Goal: Task Accomplishment & Management: Use online tool/utility

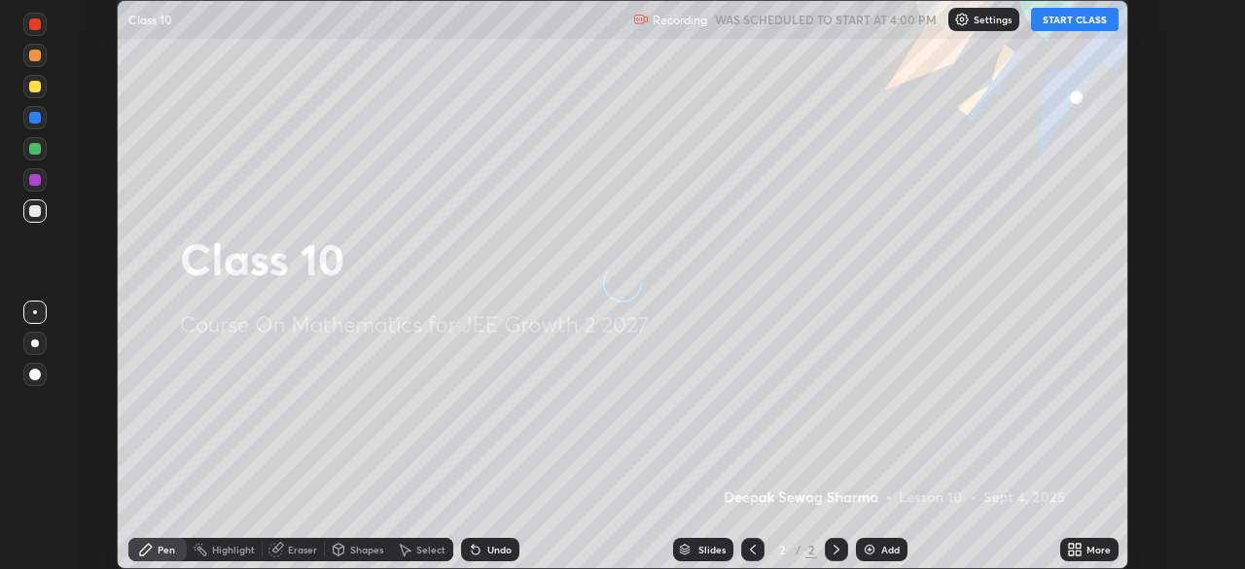
scroll to position [569, 1245]
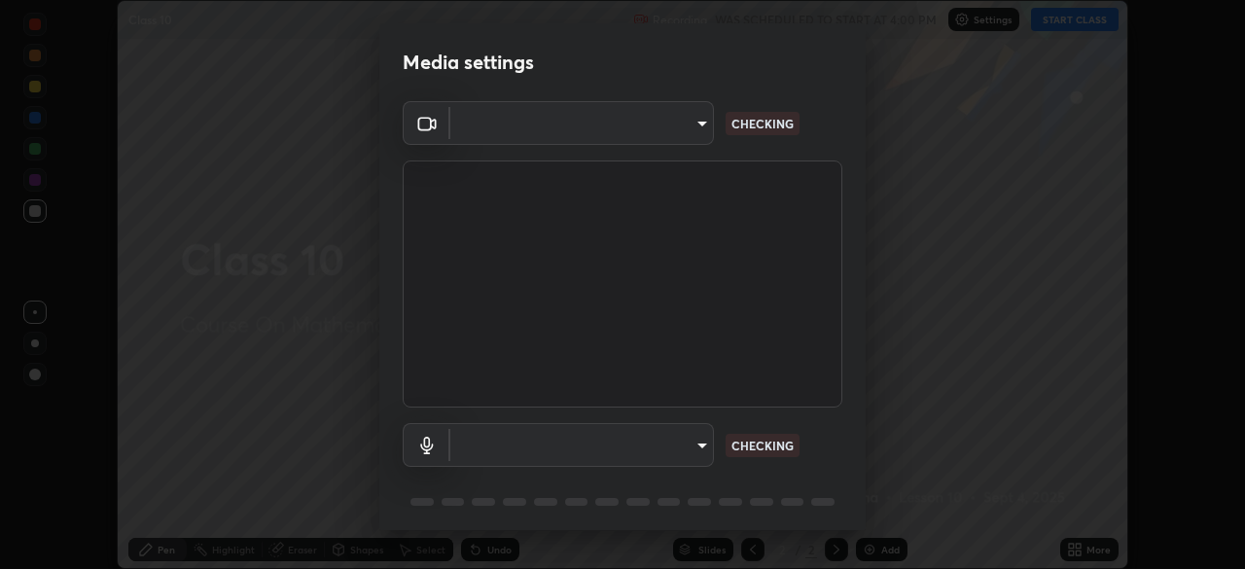
type input "e15fe1ebf70cde3bfcbeee335f8652014c7a9185cc29a01d69aea44f35fb34b8"
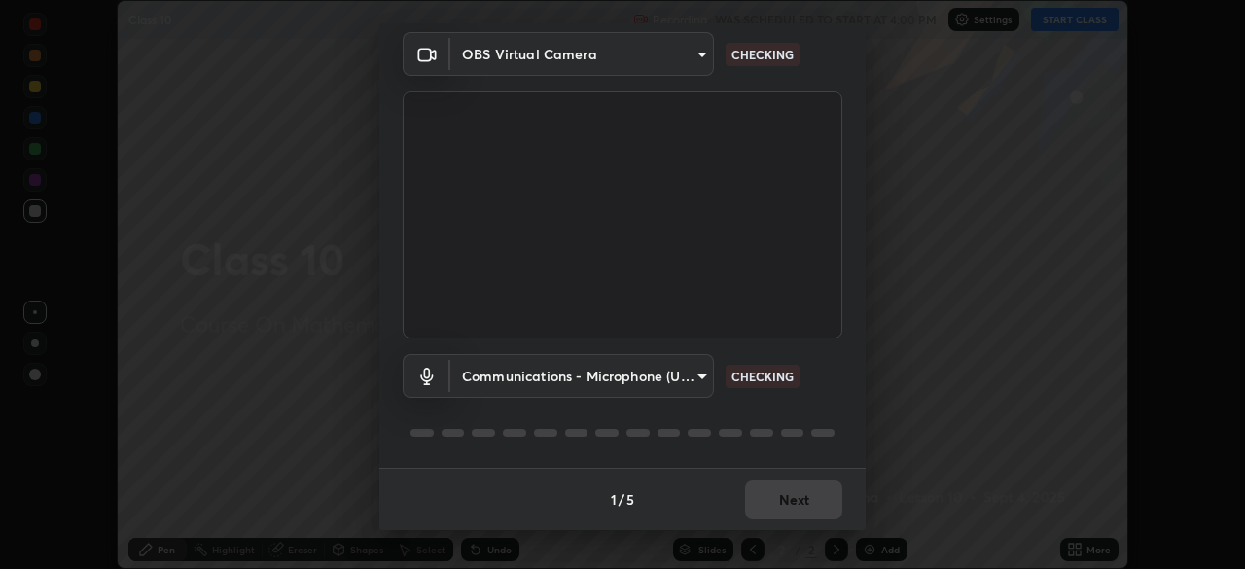
click at [693, 376] on body "Erase all Class 10 Recording WAS SCHEDULED TO START AT 4:00 PM Settings START C…" at bounding box center [622, 284] width 1245 height 569
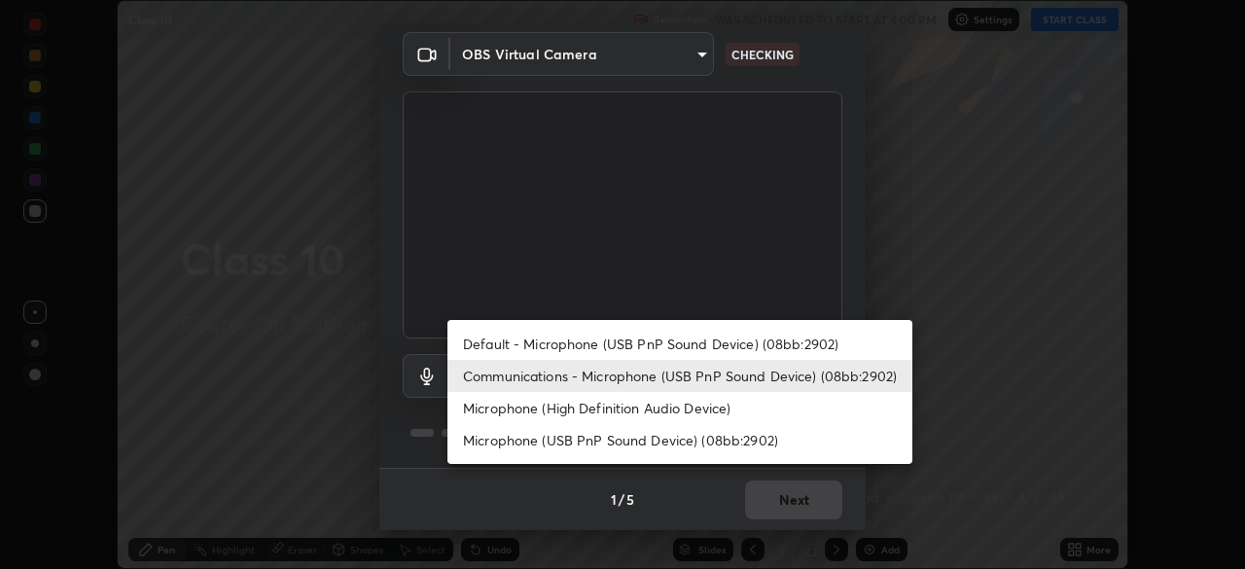
click at [702, 350] on li "Default - Microphone (USB PnP Sound Device) (08bb:2902)" at bounding box center [679, 344] width 465 height 32
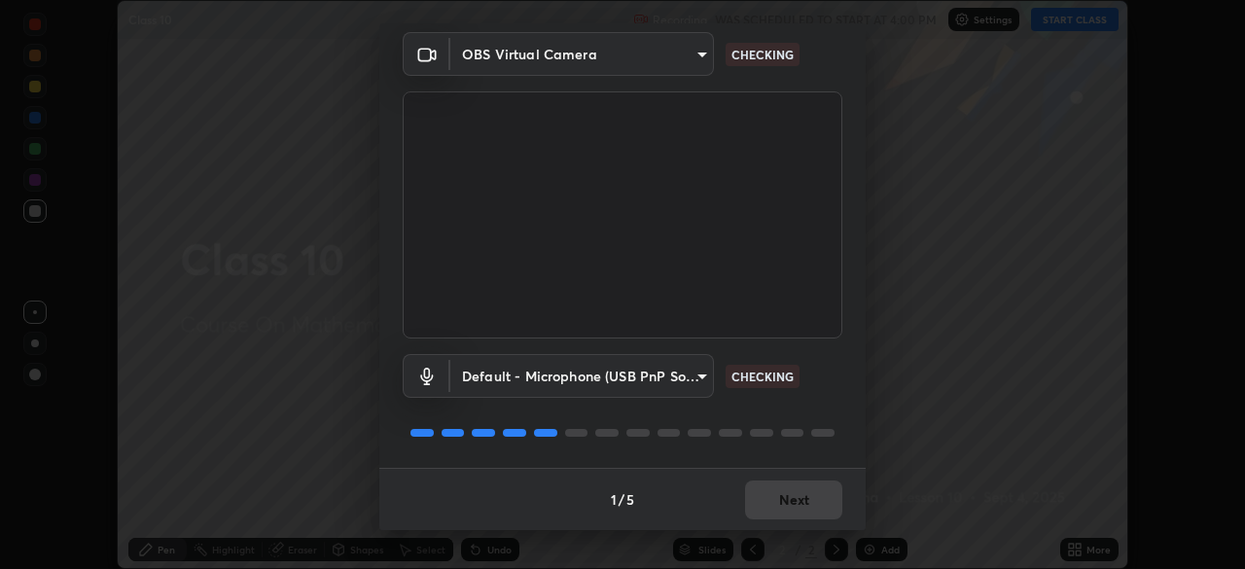
click at [692, 387] on body "Erase all Class 10 Recording WAS SCHEDULED TO START AT 4:00 PM Settings START C…" at bounding box center [622, 284] width 1245 height 569
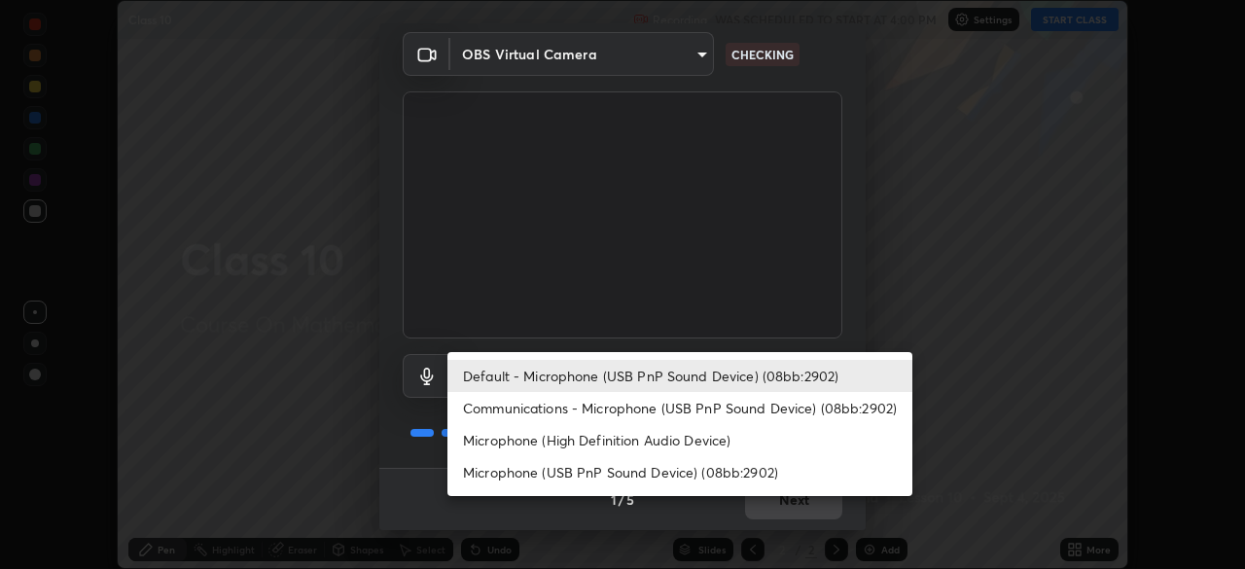
click at [671, 418] on li "Communications - Microphone (USB PnP Sound Device) (08bb:2902)" at bounding box center [679, 408] width 465 height 32
type input "communications"
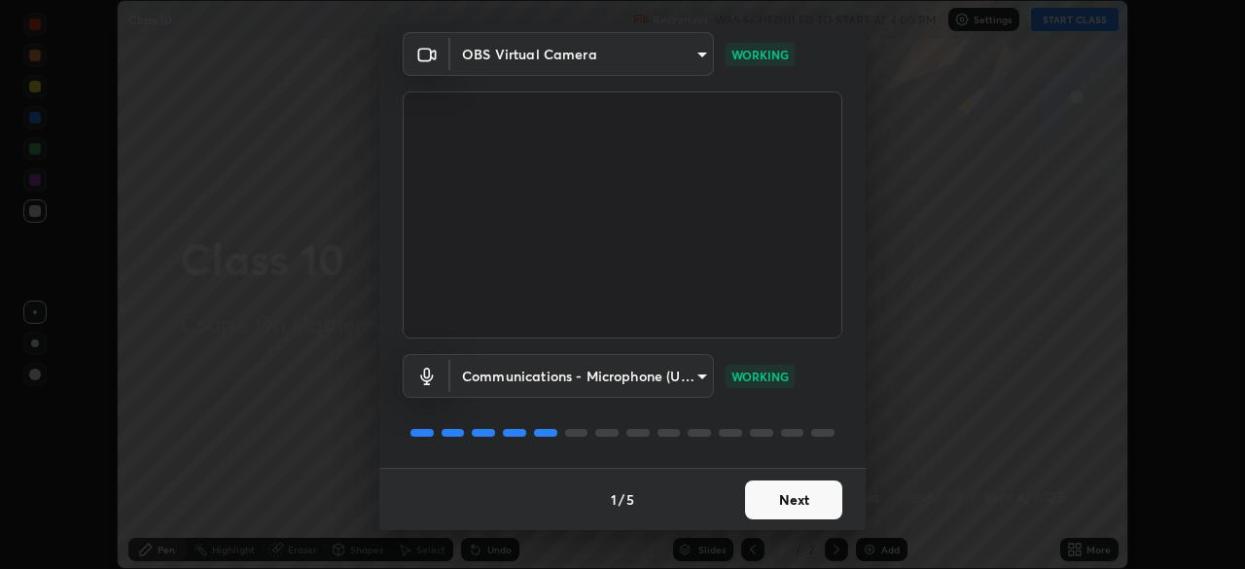
click at [796, 497] on button "Next" at bounding box center [793, 499] width 97 height 39
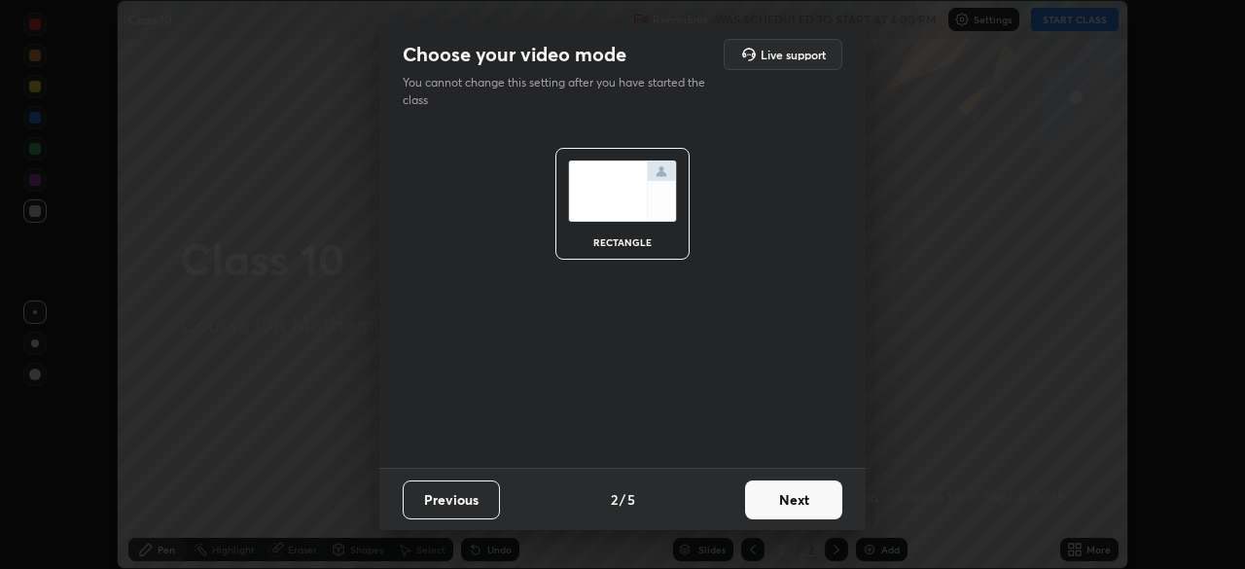
click at [812, 503] on button "Next" at bounding box center [793, 499] width 97 height 39
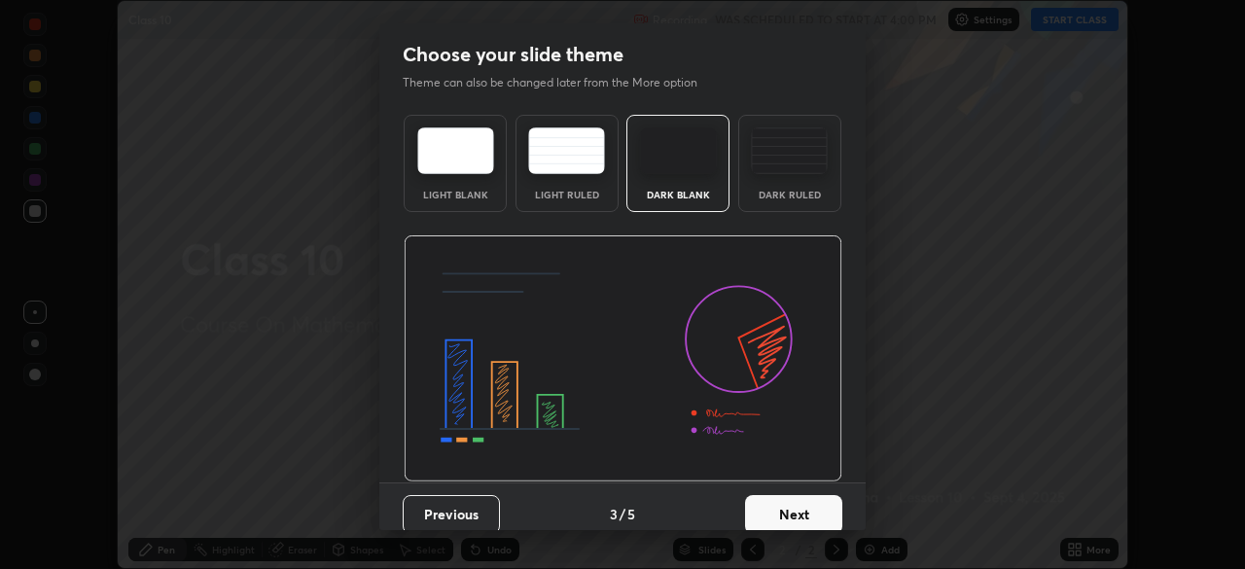
click at [798, 509] on button "Next" at bounding box center [793, 514] width 97 height 39
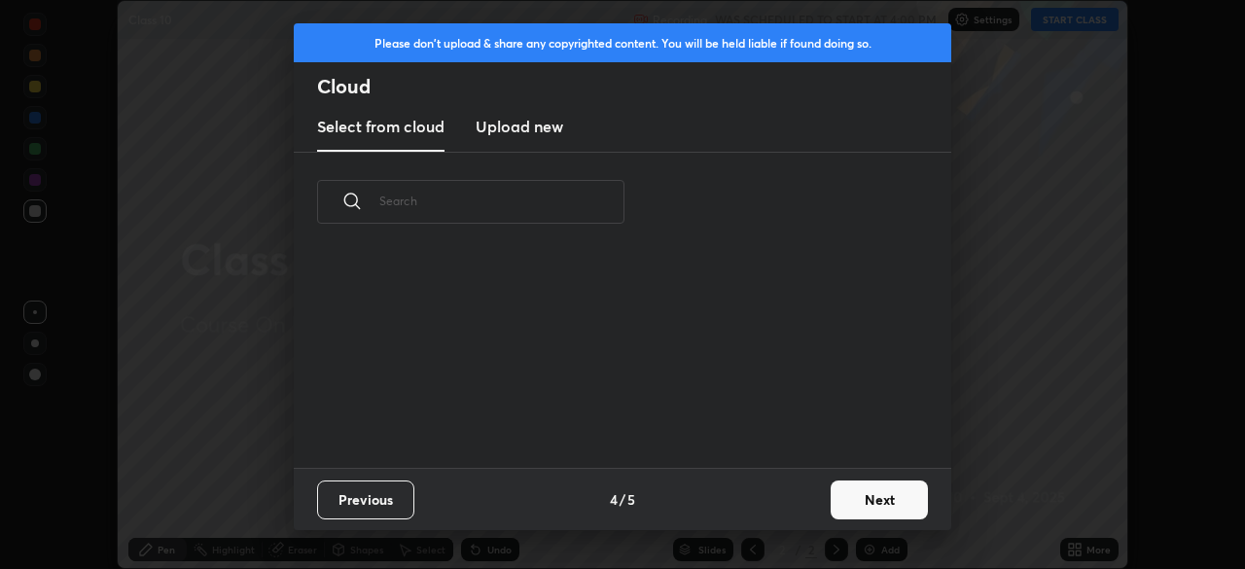
scroll to position [216, 624]
click at [850, 490] on button "Next" at bounding box center [879, 499] width 97 height 39
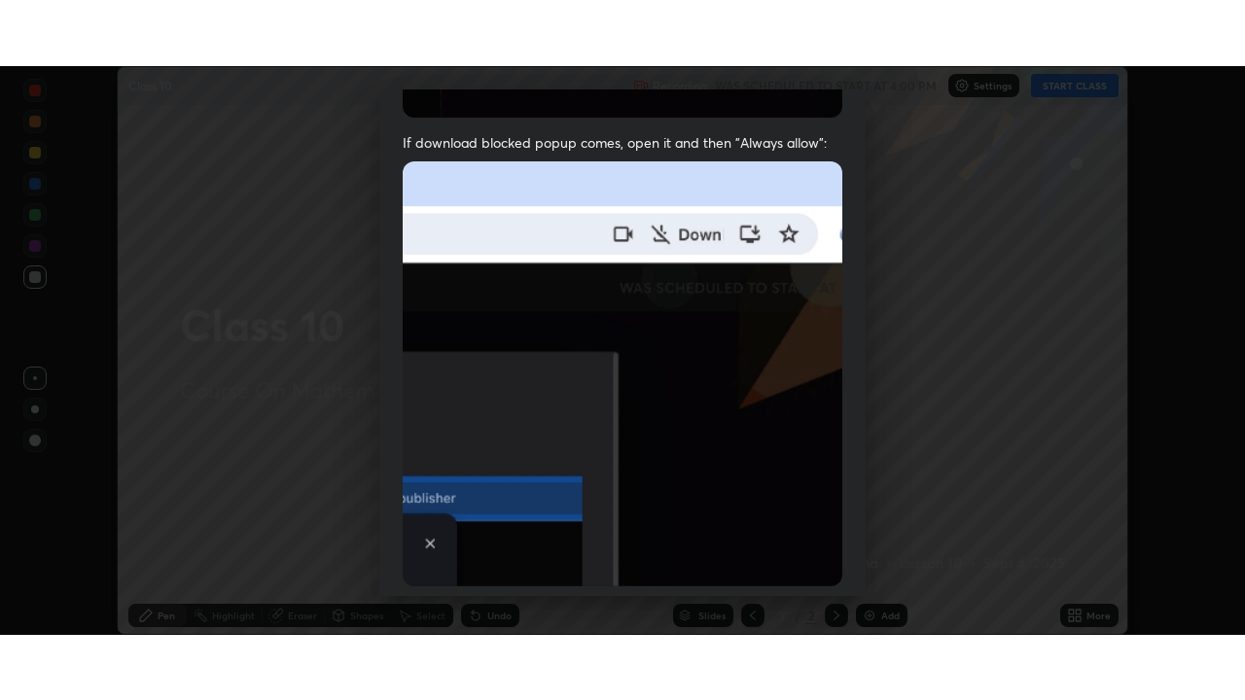
scroll to position [466, 0]
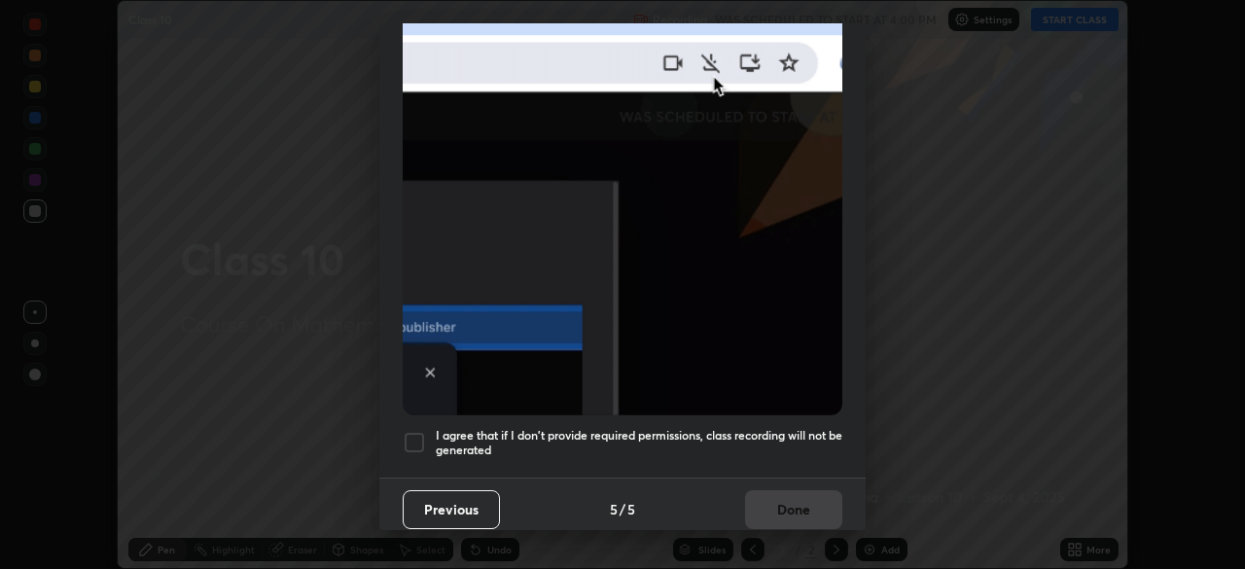
click at [716, 431] on h5 "I agree that if I don't provide required permissions, class recording will not …" at bounding box center [639, 443] width 406 height 30
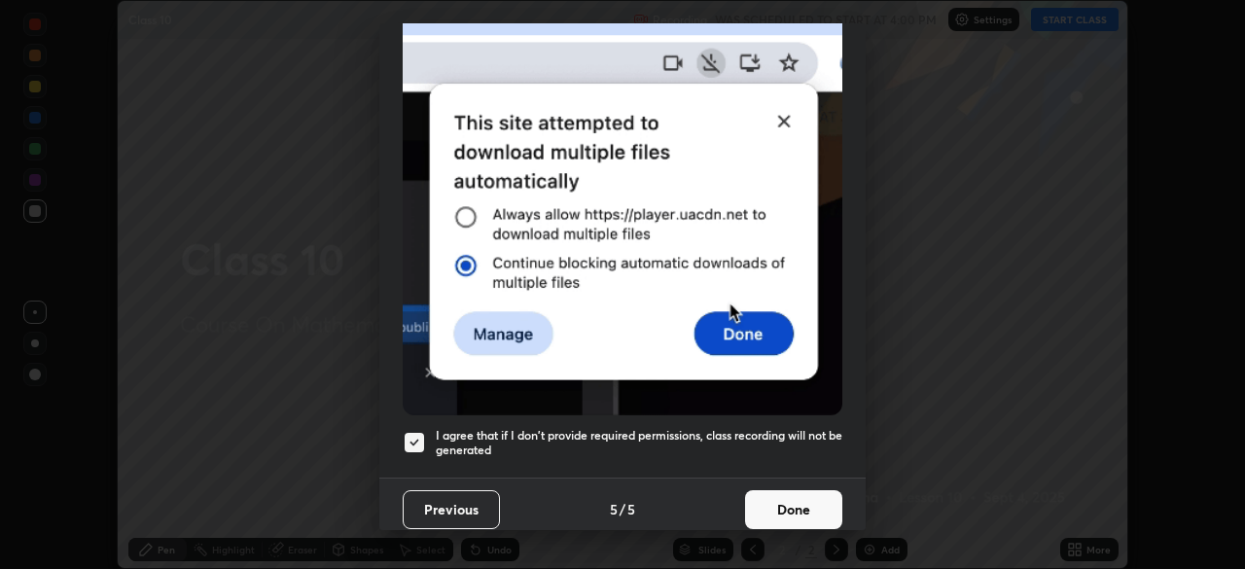
click at [780, 497] on button "Done" at bounding box center [793, 509] width 97 height 39
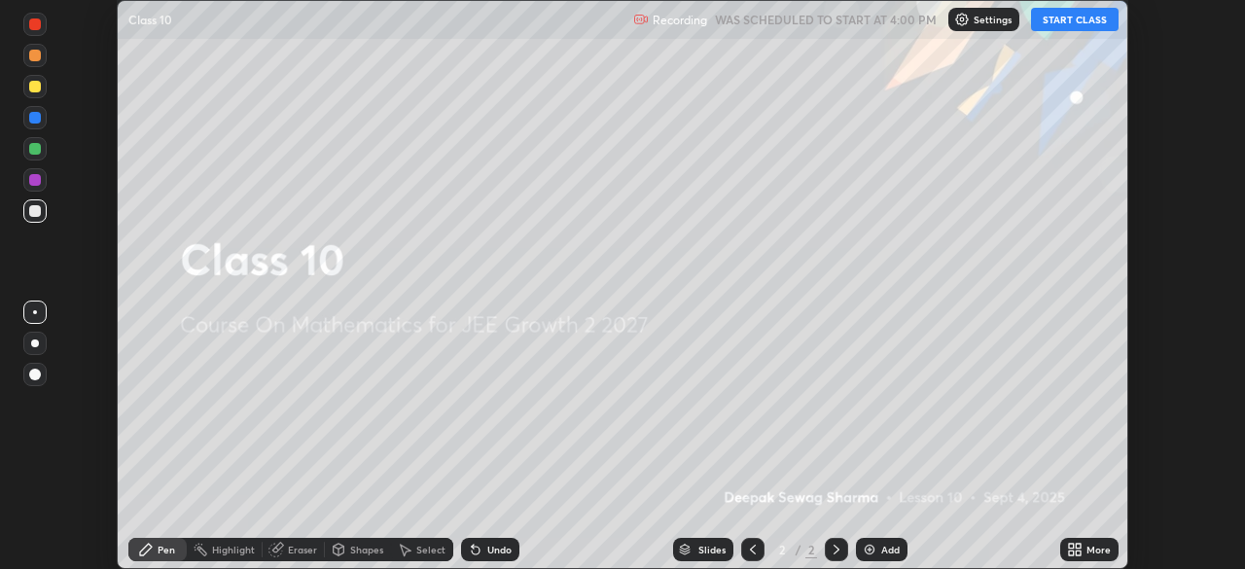
click at [1087, 554] on div "More" at bounding box center [1098, 550] width 24 height 10
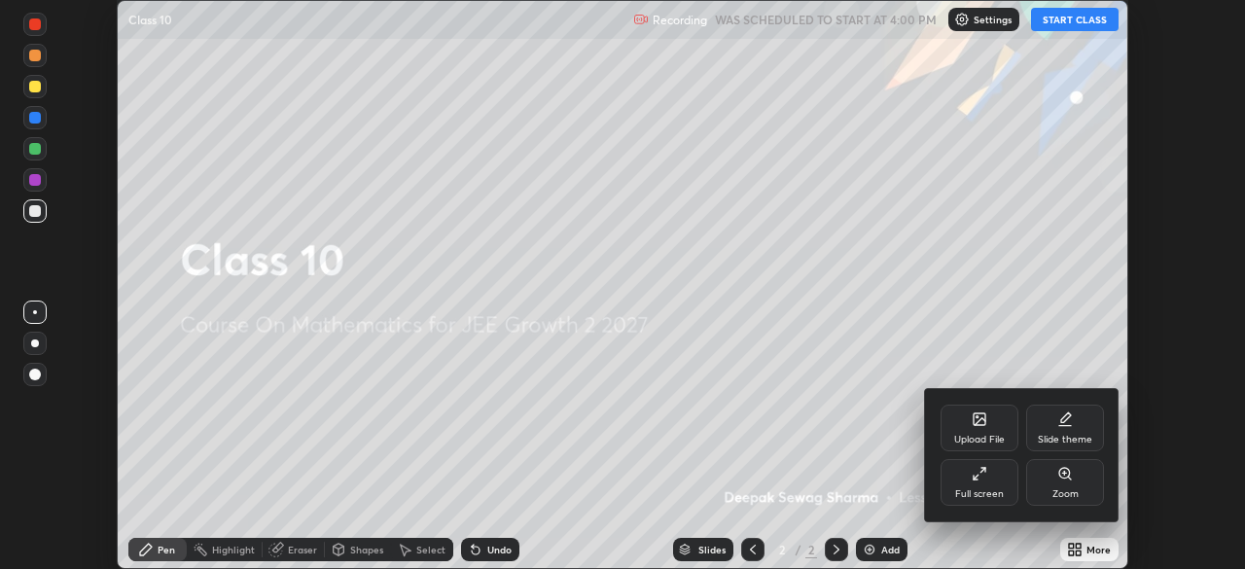
click at [978, 484] on div "Full screen" at bounding box center [979, 482] width 78 height 47
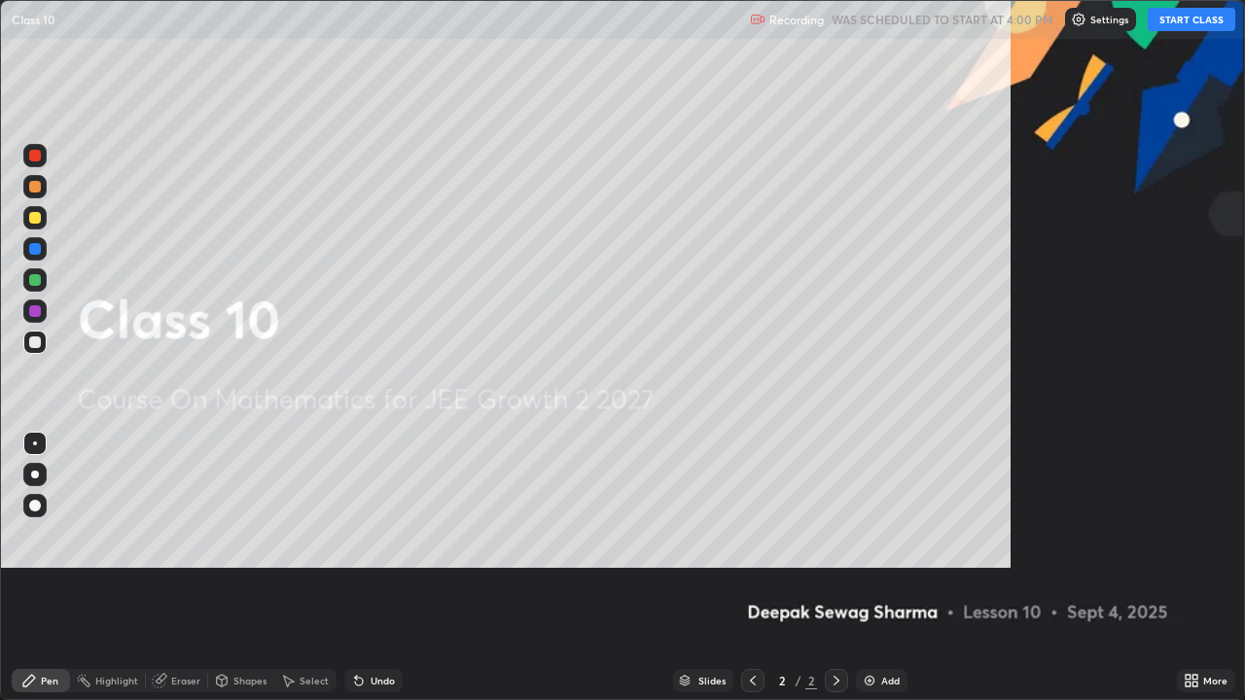
scroll to position [700, 1245]
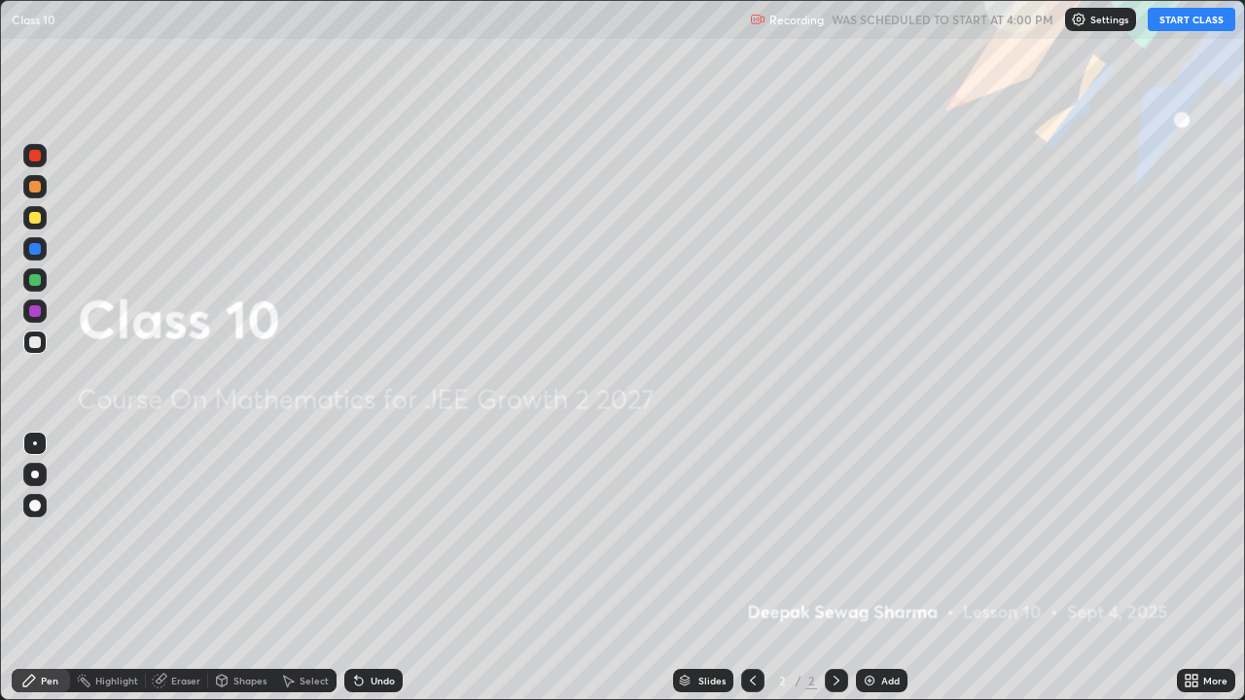
click at [1174, 17] on button "START CLASS" at bounding box center [1192, 19] width 88 height 23
click at [36, 220] on div at bounding box center [35, 218] width 12 height 12
click at [832, 568] on icon at bounding box center [837, 681] width 16 height 16
click at [879, 568] on div "Add" at bounding box center [882, 680] width 52 height 23
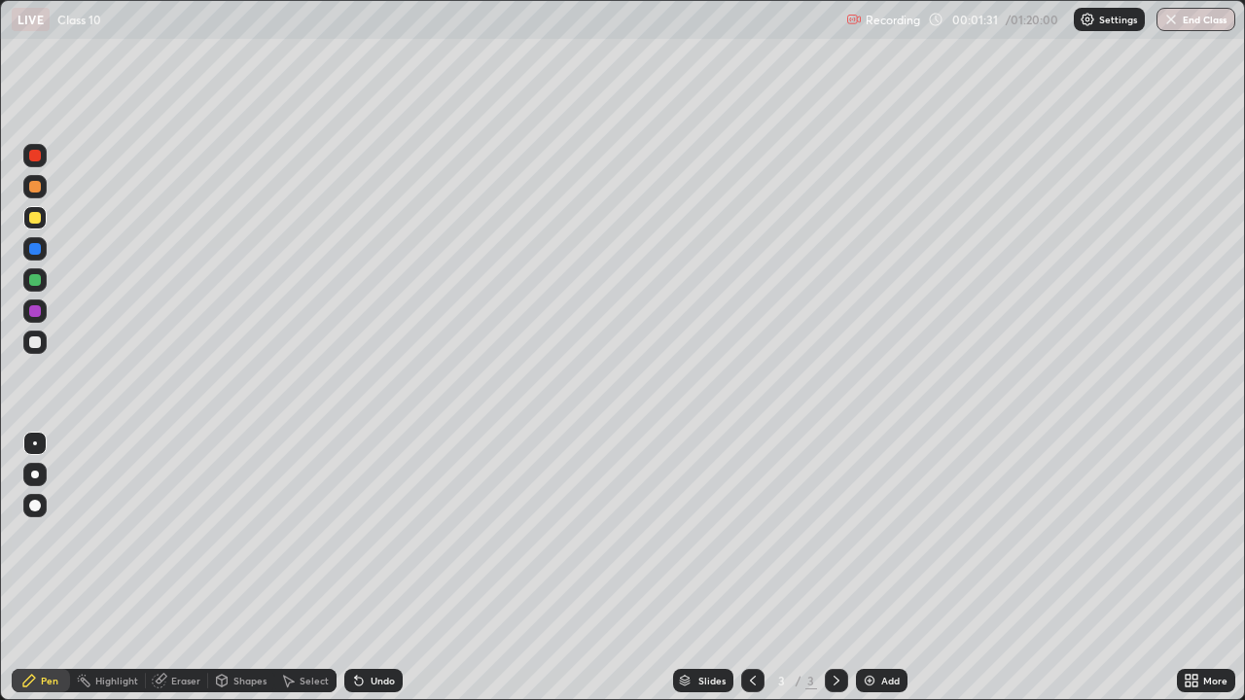
click at [27, 280] on div at bounding box center [34, 279] width 23 height 23
click at [36, 340] on div at bounding box center [35, 342] width 12 height 12
click at [36, 220] on div at bounding box center [35, 218] width 12 height 12
click at [41, 481] on div at bounding box center [34, 474] width 23 height 23
click at [29, 340] on div at bounding box center [35, 342] width 12 height 12
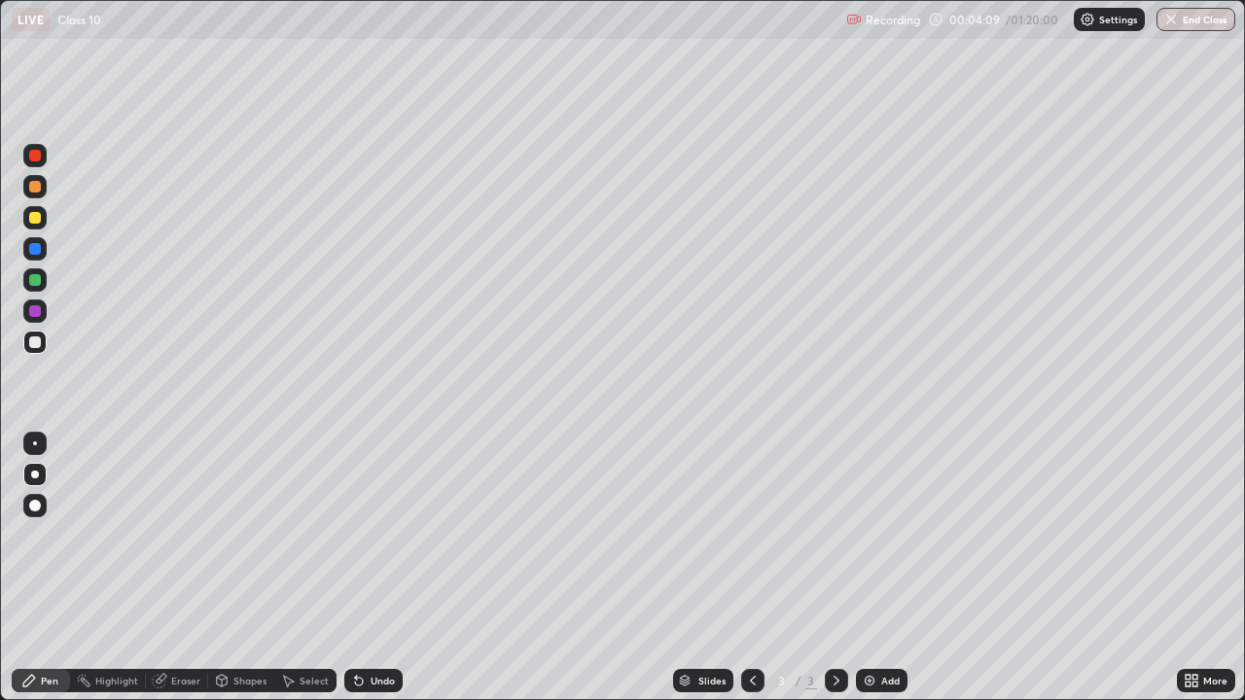
click at [34, 277] on div at bounding box center [35, 280] width 12 height 12
click at [831, 568] on icon at bounding box center [837, 681] width 16 height 16
click at [875, 568] on img at bounding box center [870, 681] width 16 height 16
click at [35, 215] on div at bounding box center [35, 218] width 12 height 12
click at [30, 279] on div at bounding box center [35, 280] width 12 height 12
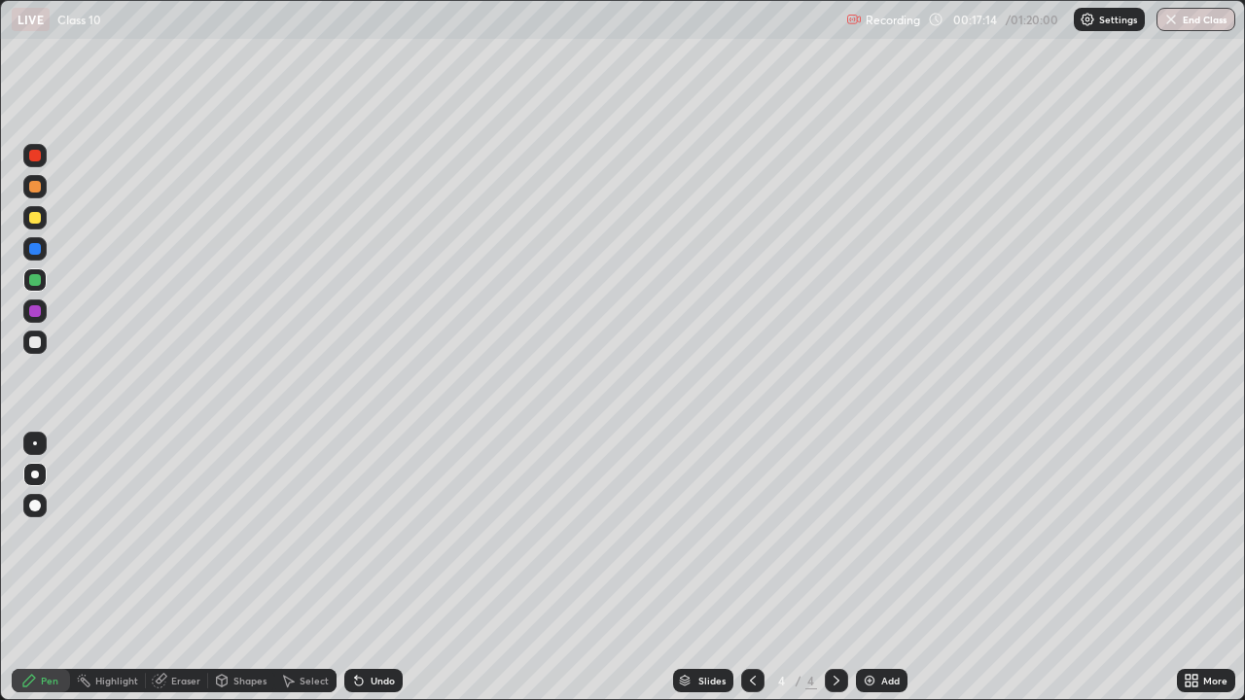
click at [30, 343] on div at bounding box center [35, 342] width 12 height 12
click at [39, 280] on div at bounding box center [35, 280] width 12 height 12
click at [371, 568] on div "Undo" at bounding box center [383, 681] width 24 height 10
click at [831, 568] on icon at bounding box center [837, 681] width 16 height 16
click at [871, 568] on img at bounding box center [870, 681] width 16 height 16
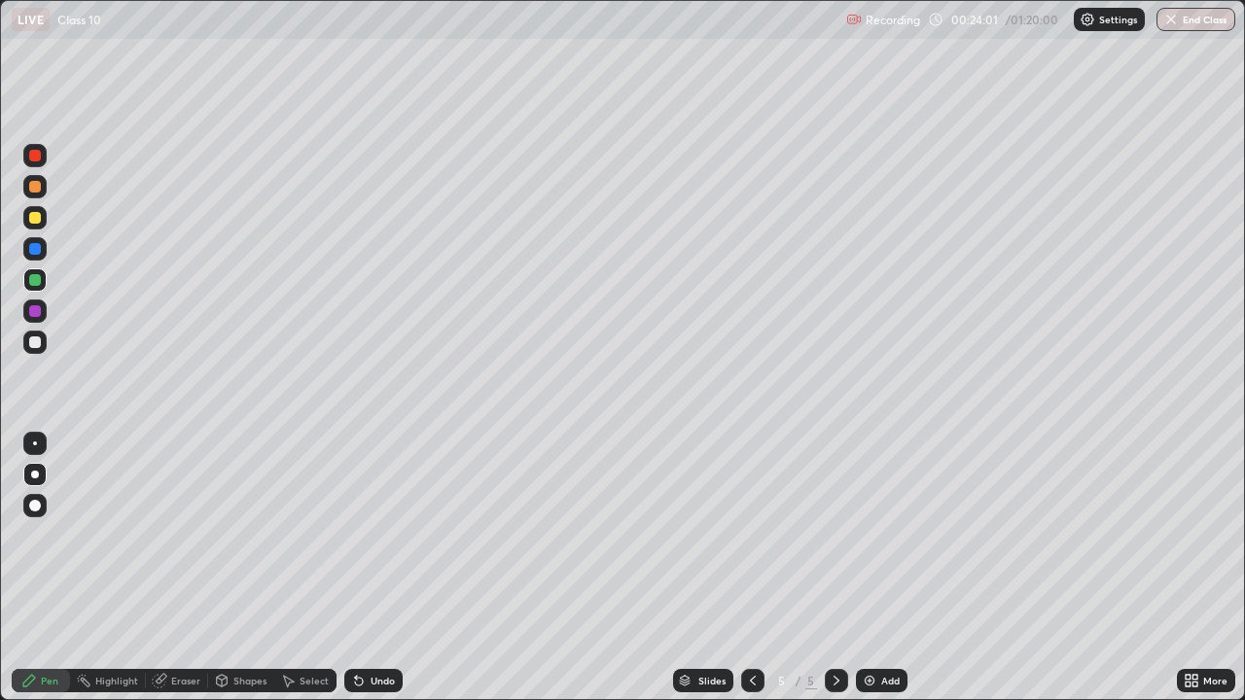
click at [236, 568] on div "Shapes" at bounding box center [249, 681] width 33 height 10
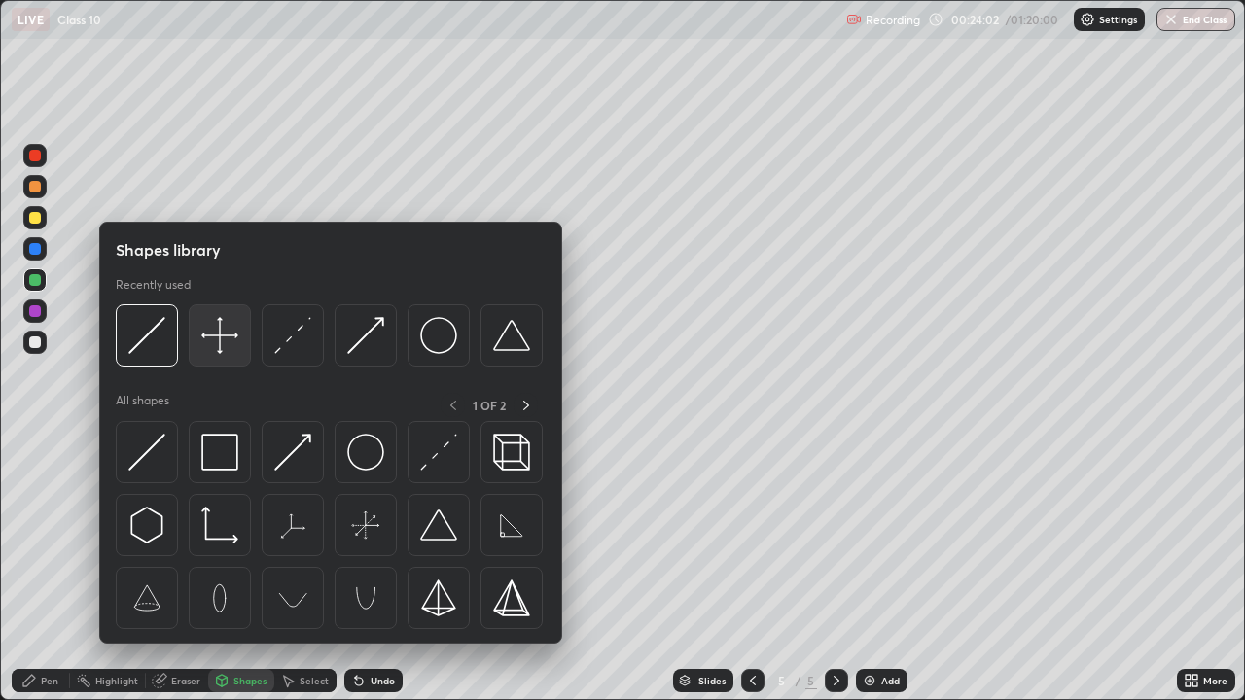
click at [222, 339] on img at bounding box center [219, 335] width 37 height 37
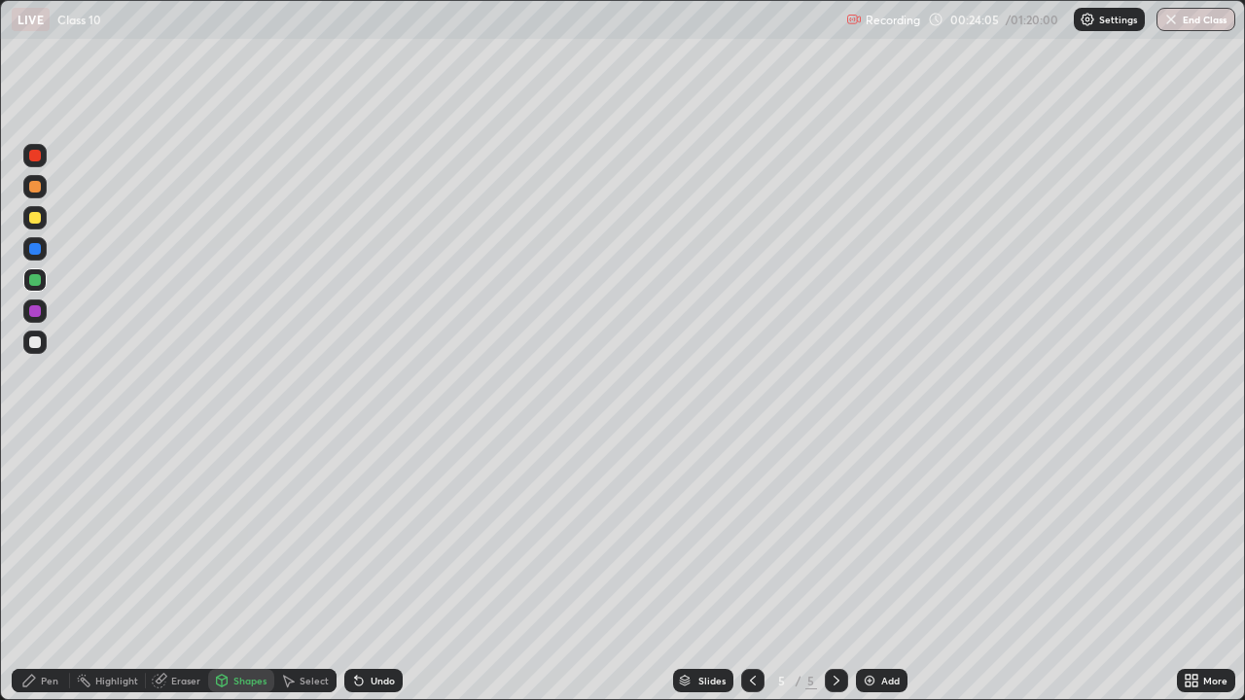
click at [371, 568] on div "Undo" at bounding box center [383, 681] width 24 height 10
click at [28, 336] on div at bounding box center [34, 342] width 23 height 23
click at [42, 568] on div "Pen" at bounding box center [50, 681] width 18 height 10
click at [32, 218] on div at bounding box center [35, 218] width 12 height 12
click at [31, 189] on div at bounding box center [35, 187] width 12 height 12
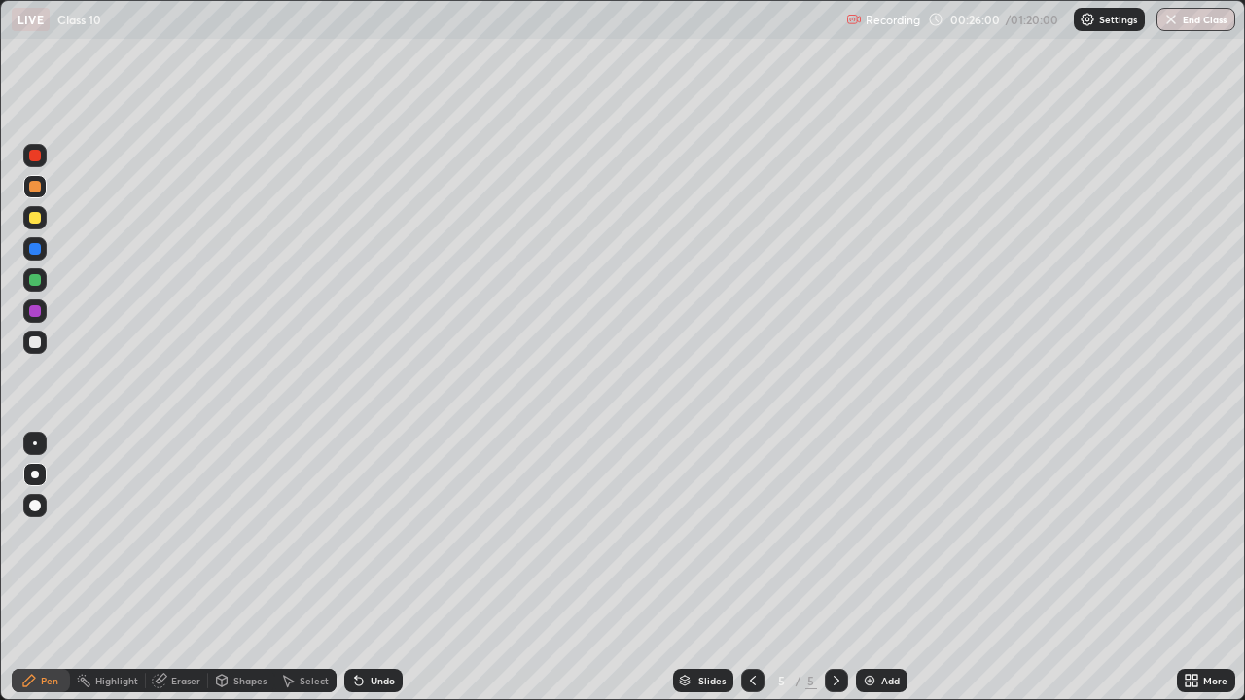
click at [375, 568] on div "Undo" at bounding box center [383, 681] width 24 height 10
click at [245, 568] on div "Shapes" at bounding box center [249, 681] width 33 height 10
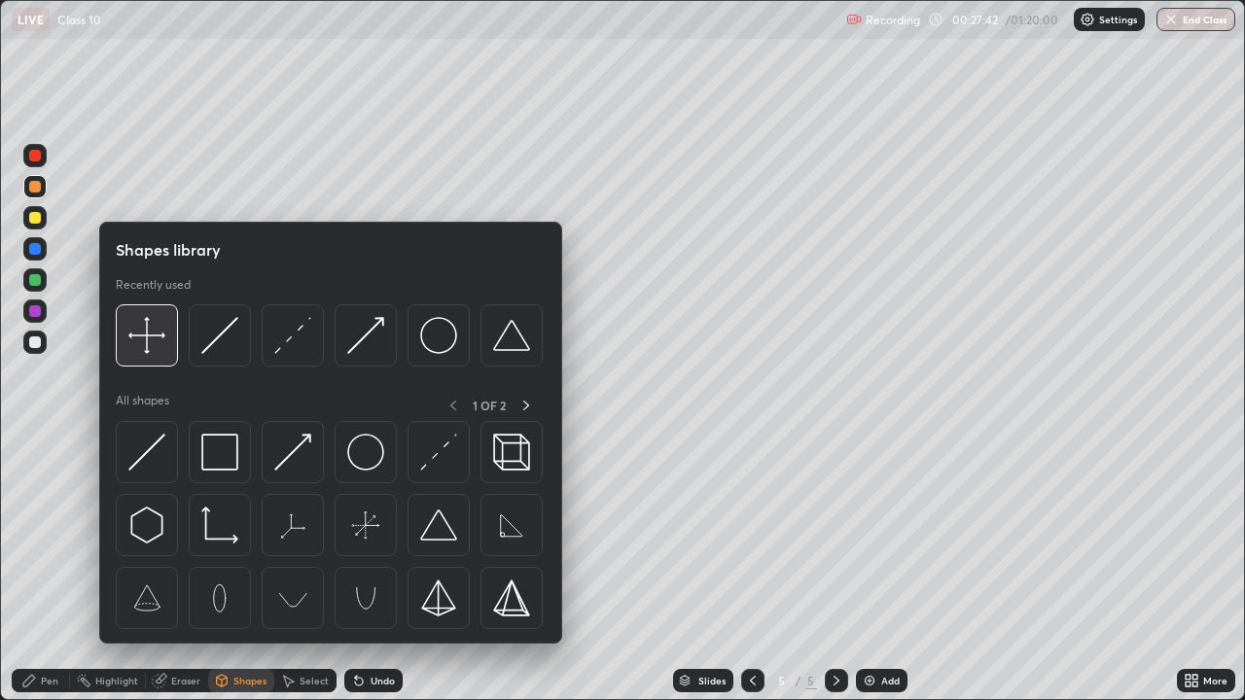
click at [150, 338] on img at bounding box center [146, 335] width 37 height 37
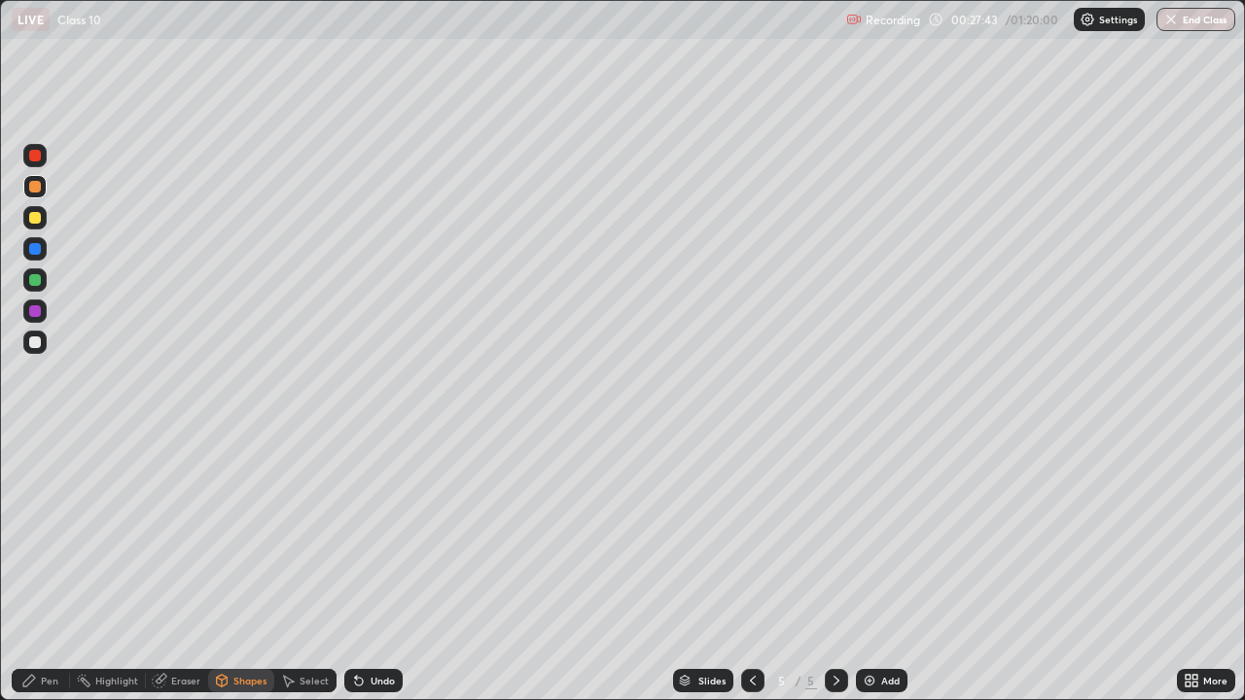
click at [34, 216] on div at bounding box center [35, 218] width 12 height 12
click at [43, 568] on div "Pen" at bounding box center [50, 681] width 18 height 10
click at [35, 251] on div at bounding box center [35, 249] width 12 height 12
click at [752, 568] on icon at bounding box center [753, 681] width 16 height 16
click at [834, 568] on icon at bounding box center [837, 681] width 16 height 16
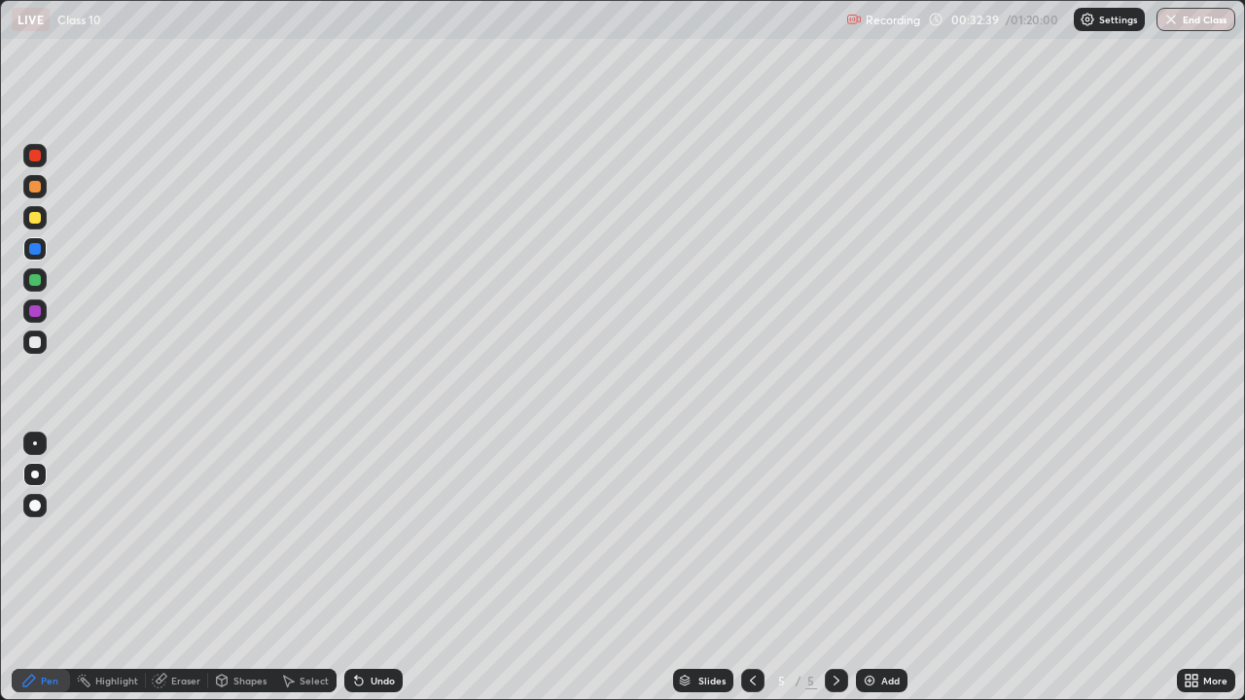
click at [753, 568] on icon at bounding box center [753, 681] width 16 height 16
click at [831, 568] on div at bounding box center [836, 680] width 23 height 23
click at [749, 568] on icon at bounding box center [753, 681] width 16 height 16
click at [833, 568] on icon at bounding box center [836, 681] width 6 height 10
click at [753, 568] on div at bounding box center [752, 680] width 23 height 23
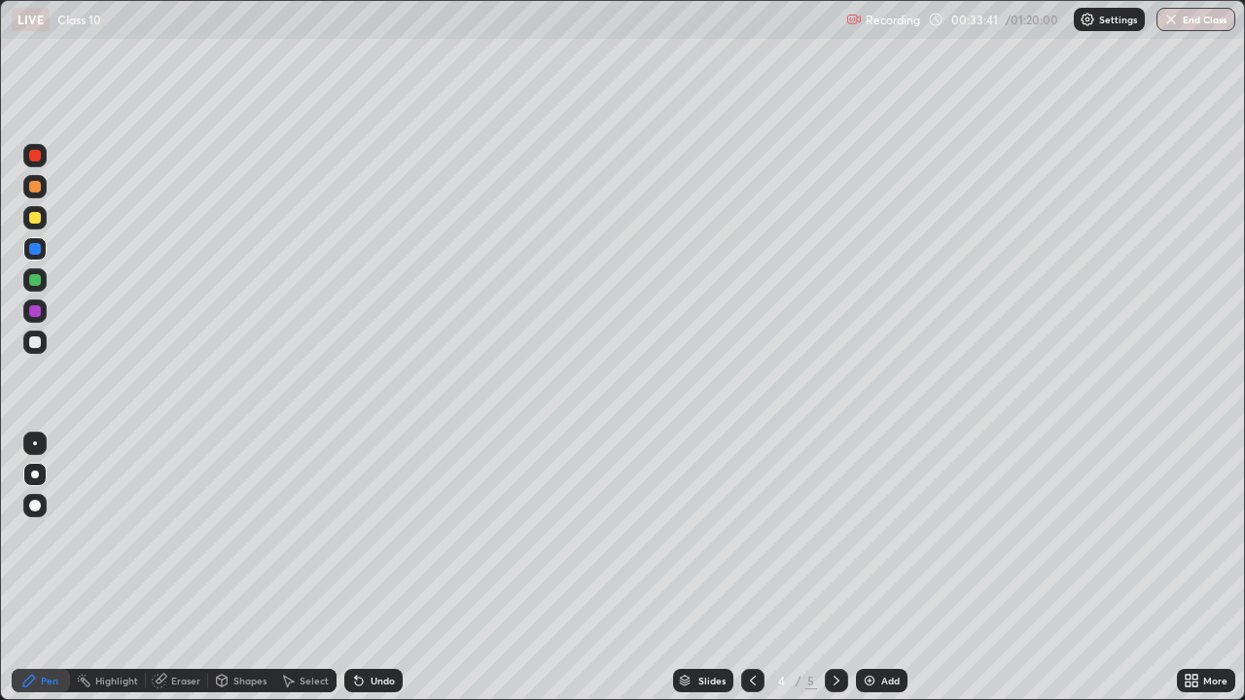
click at [835, 568] on icon at bounding box center [837, 681] width 16 height 16
click at [751, 568] on icon at bounding box center [753, 681] width 16 height 16
click at [836, 568] on icon at bounding box center [836, 681] width 6 height 10
click at [752, 568] on icon at bounding box center [753, 681] width 16 height 16
click at [831, 568] on icon at bounding box center [837, 681] width 16 height 16
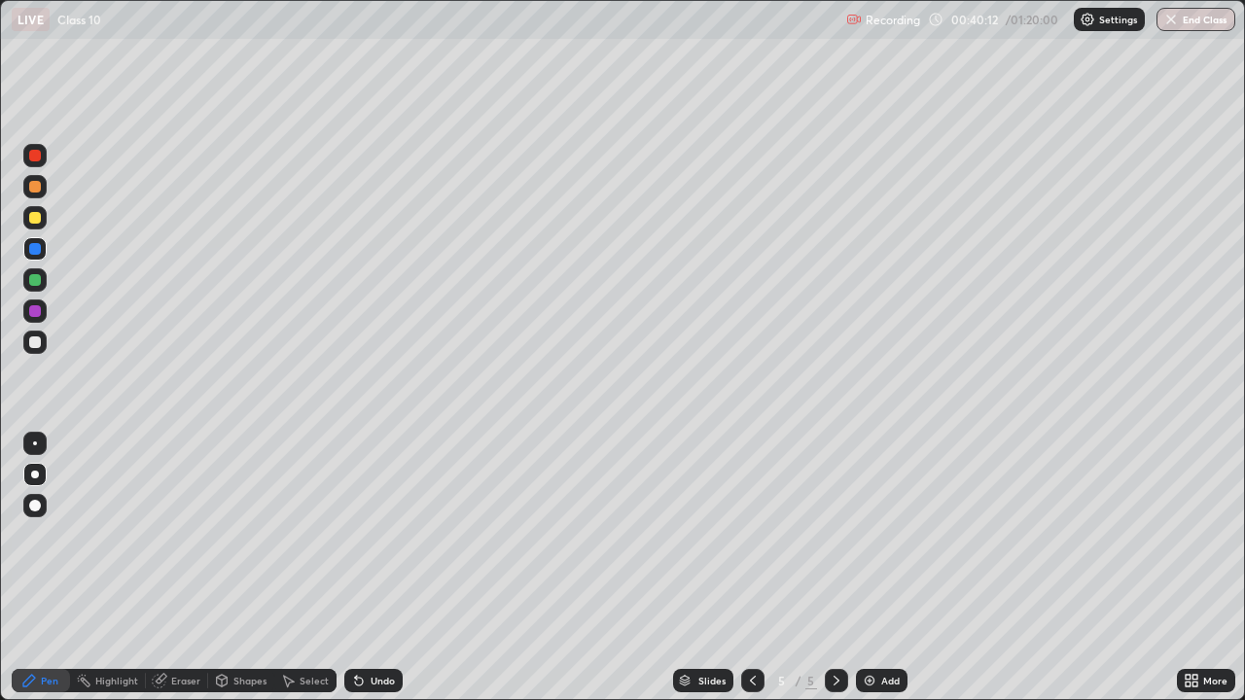
click at [748, 568] on icon at bounding box center [753, 681] width 16 height 16
click at [833, 568] on icon at bounding box center [837, 681] width 16 height 16
click at [750, 568] on icon at bounding box center [753, 681] width 6 height 10
click at [831, 568] on icon at bounding box center [837, 681] width 16 height 16
click at [750, 568] on icon at bounding box center [753, 681] width 6 height 10
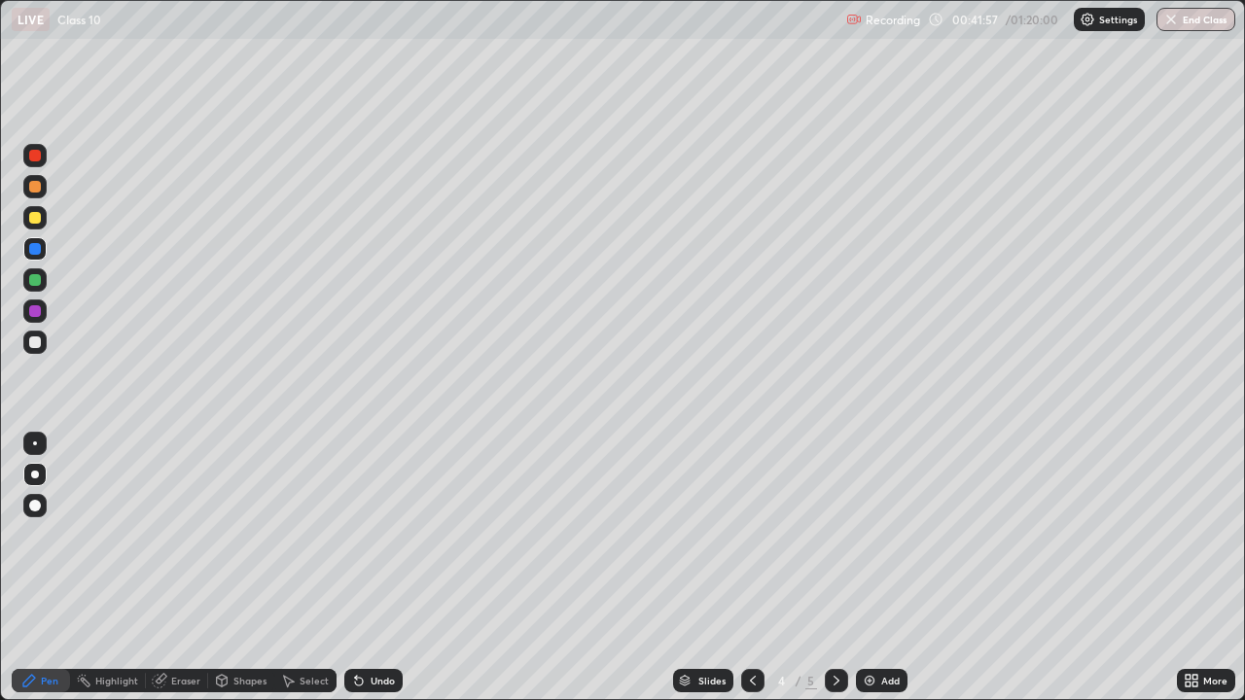
click at [837, 568] on icon at bounding box center [837, 681] width 16 height 16
click at [759, 568] on div at bounding box center [752, 680] width 23 height 23
click at [833, 568] on div at bounding box center [836, 680] width 23 height 23
click at [750, 568] on icon at bounding box center [753, 681] width 16 height 16
click at [833, 568] on icon at bounding box center [837, 681] width 16 height 16
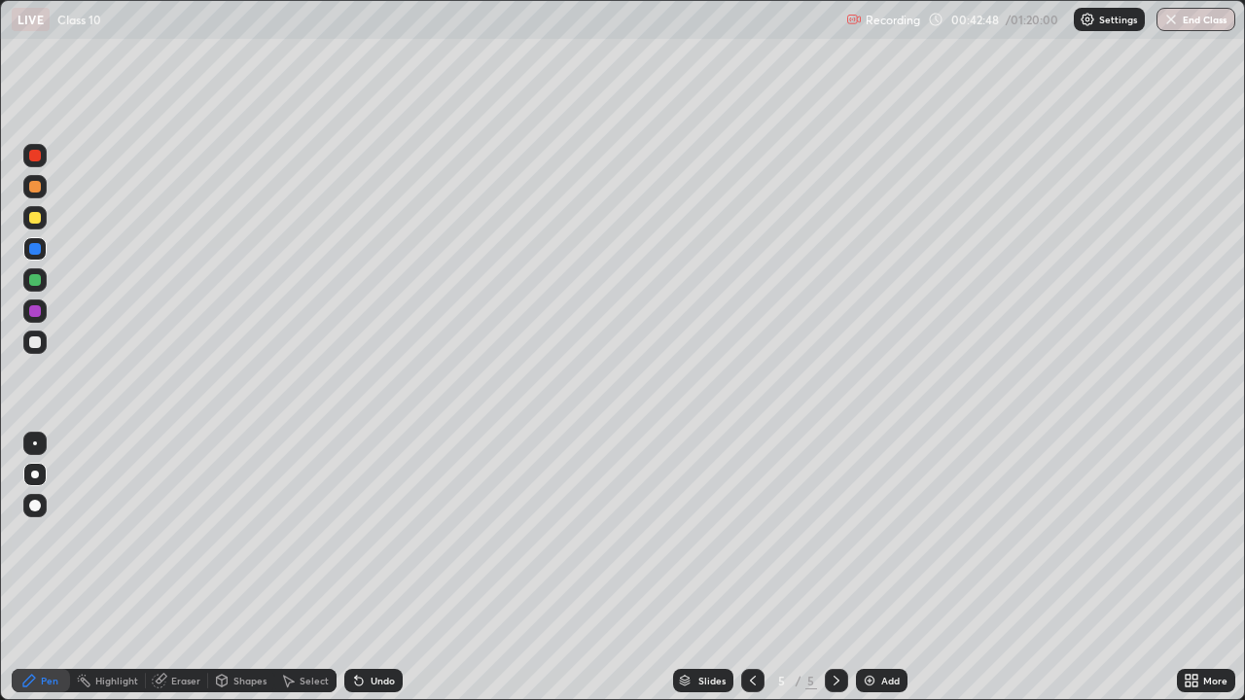
click at [752, 568] on icon at bounding box center [753, 681] width 6 height 10
click at [834, 568] on icon at bounding box center [837, 681] width 16 height 16
click at [748, 568] on icon at bounding box center [753, 681] width 16 height 16
click at [876, 568] on div "Add" at bounding box center [882, 680] width 52 height 23
click at [30, 217] on div at bounding box center [35, 218] width 12 height 12
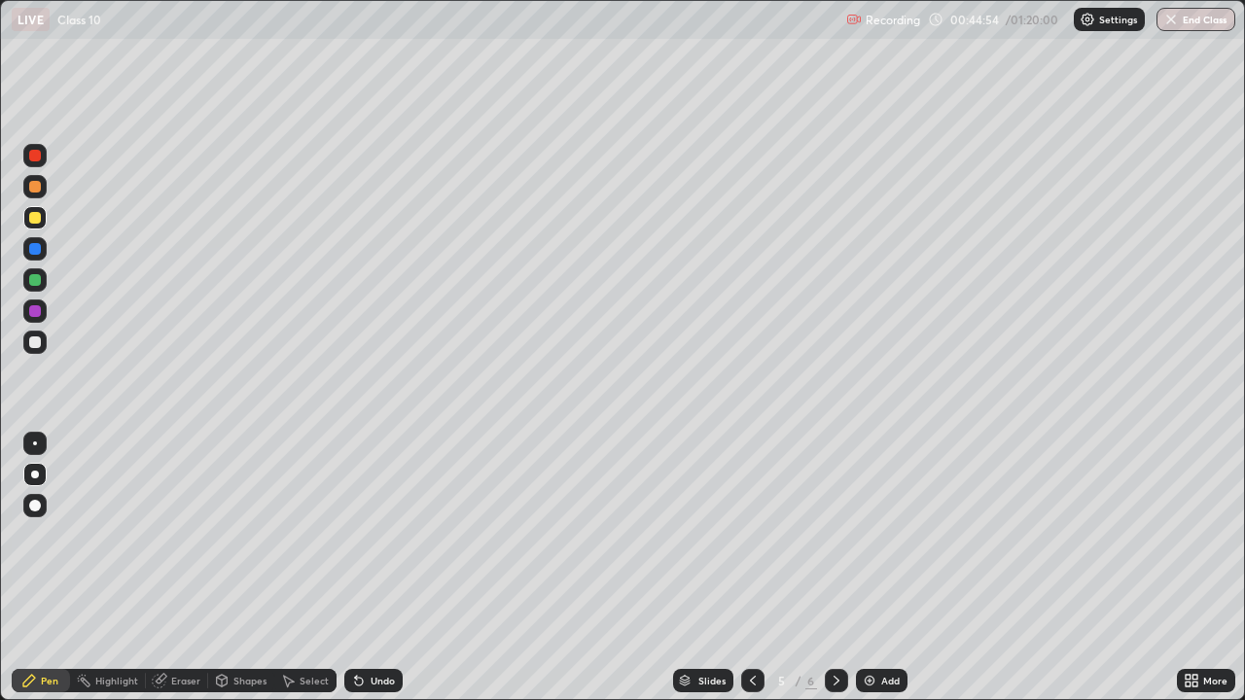
click at [876, 568] on div "Add" at bounding box center [882, 680] width 52 height 23
click at [834, 568] on icon at bounding box center [836, 681] width 6 height 10
click at [751, 568] on icon at bounding box center [753, 681] width 16 height 16
click at [875, 568] on div "Add" at bounding box center [882, 680] width 52 height 23
click at [38, 192] on div at bounding box center [35, 187] width 12 height 12
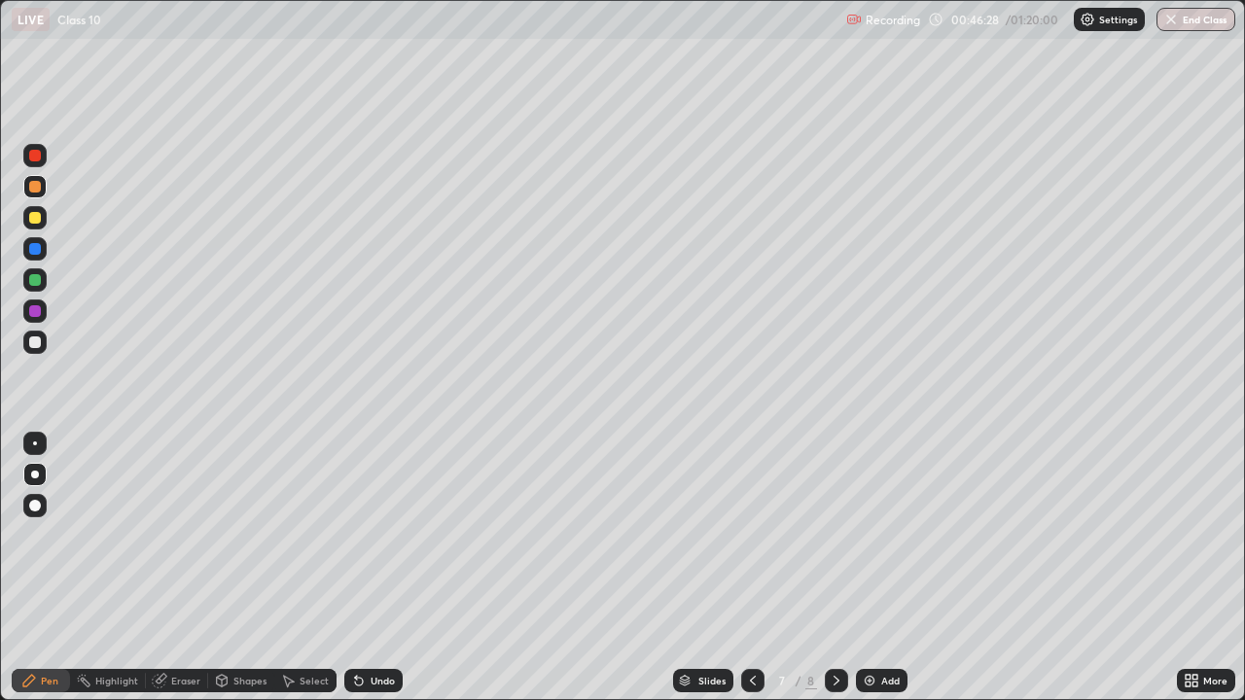
click at [300, 568] on div "Select" at bounding box center [314, 681] width 29 height 10
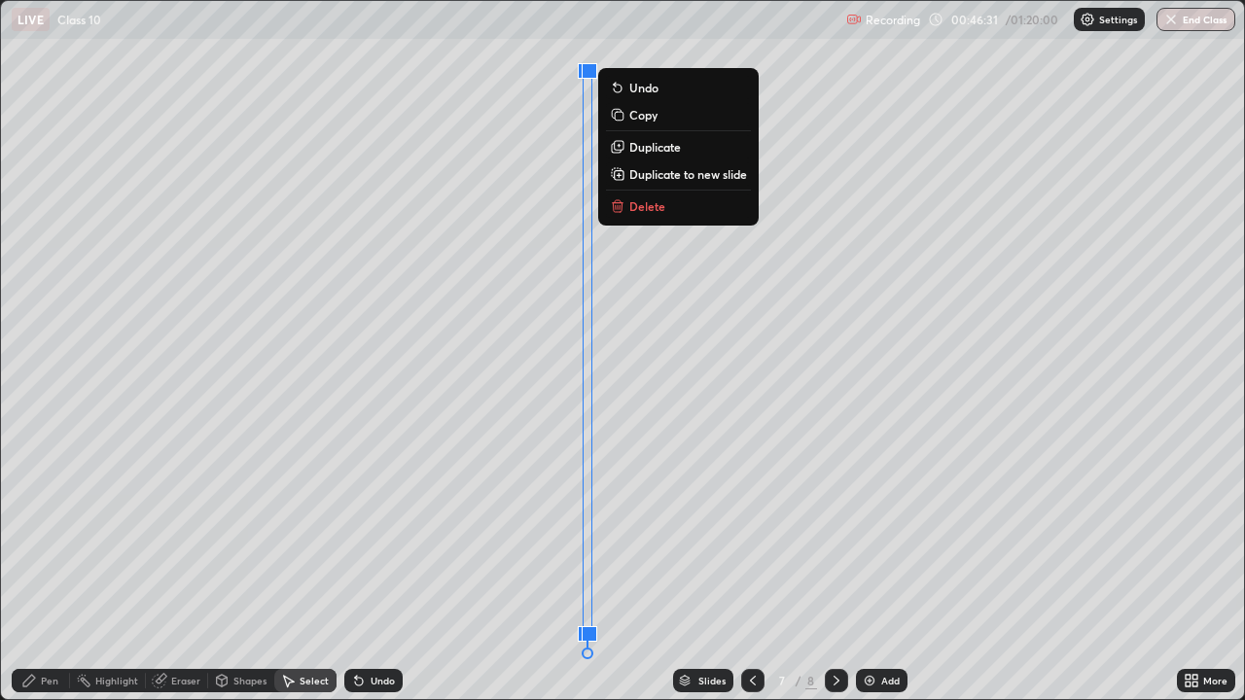
click at [442, 427] on div "0 ° Undo Copy Duplicate Duplicate to new slide Delete" at bounding box center [622, 350] width 1243 height 698
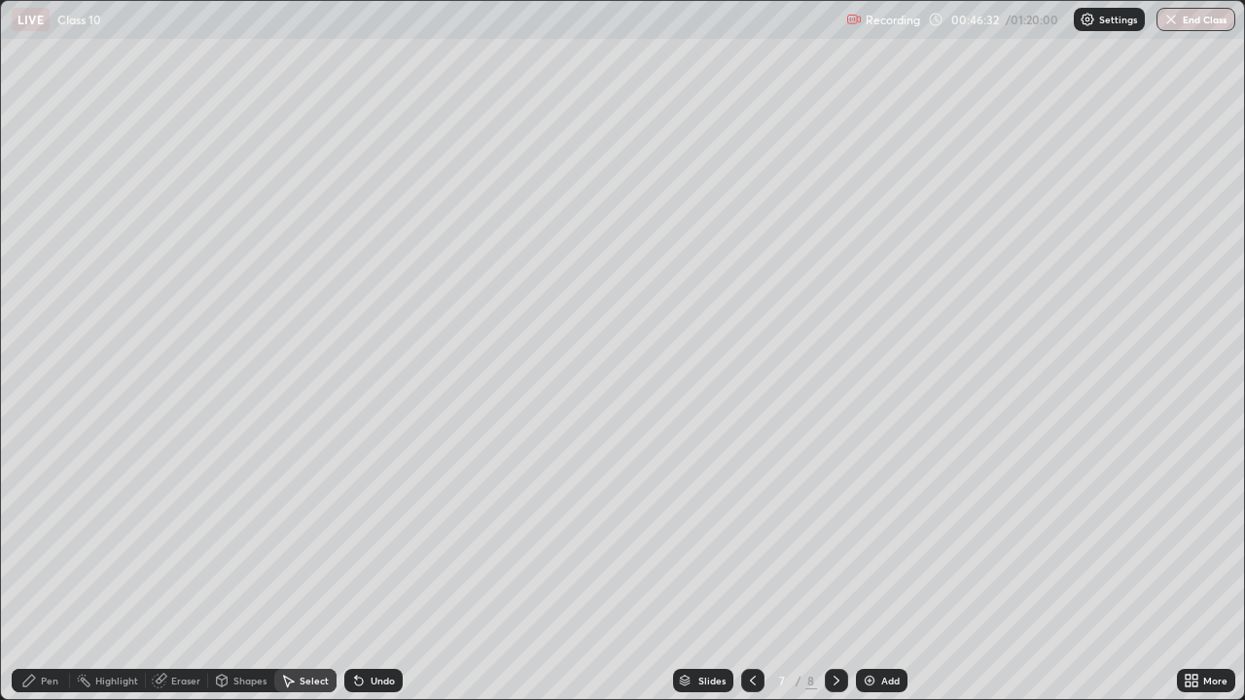
click at [53, 568] on div "Pen" at bounding box center [50, 681] width 18 height 10
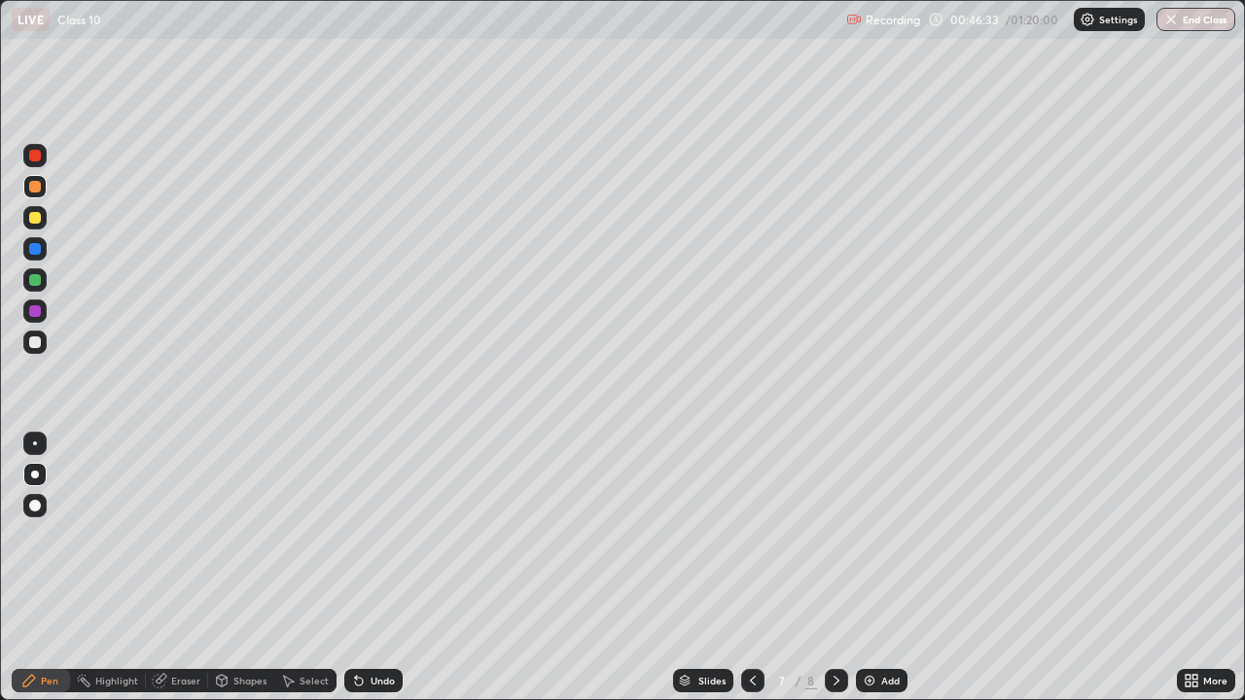
click at [245, 568] on div "Shapes" at bounding box center [249, 681] width 33 height 10
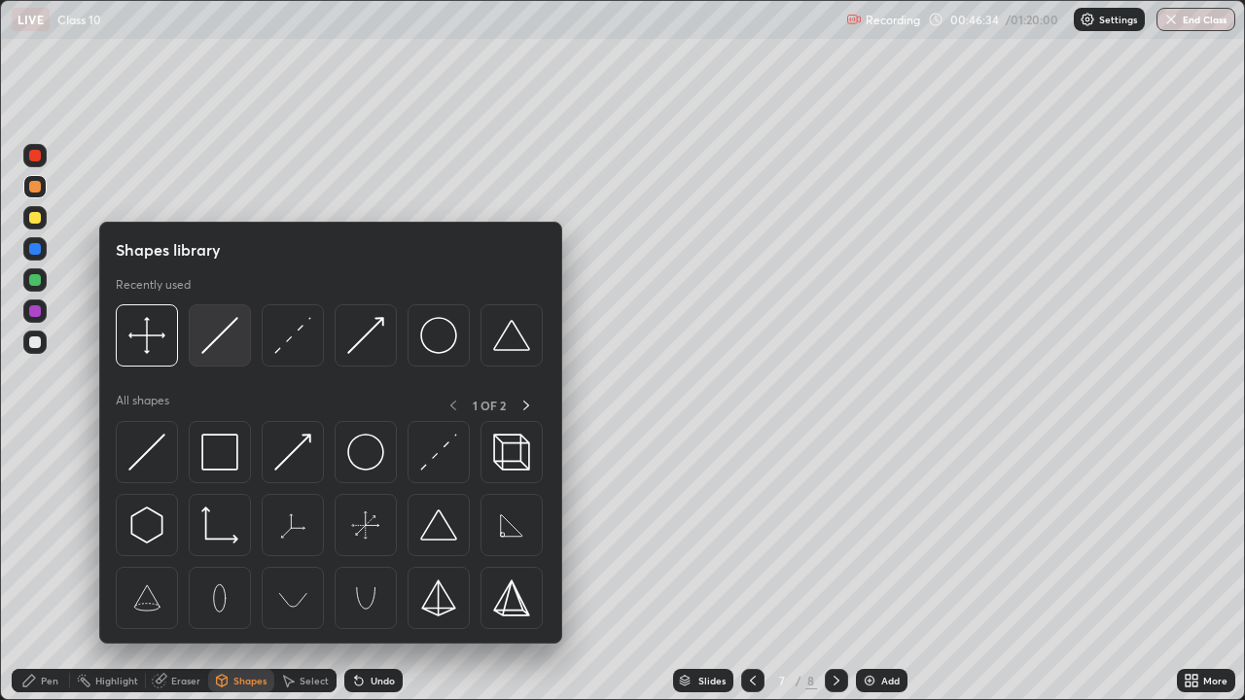
click at [216, 338] on img at bounding box center [219, 335] width 37 height 37
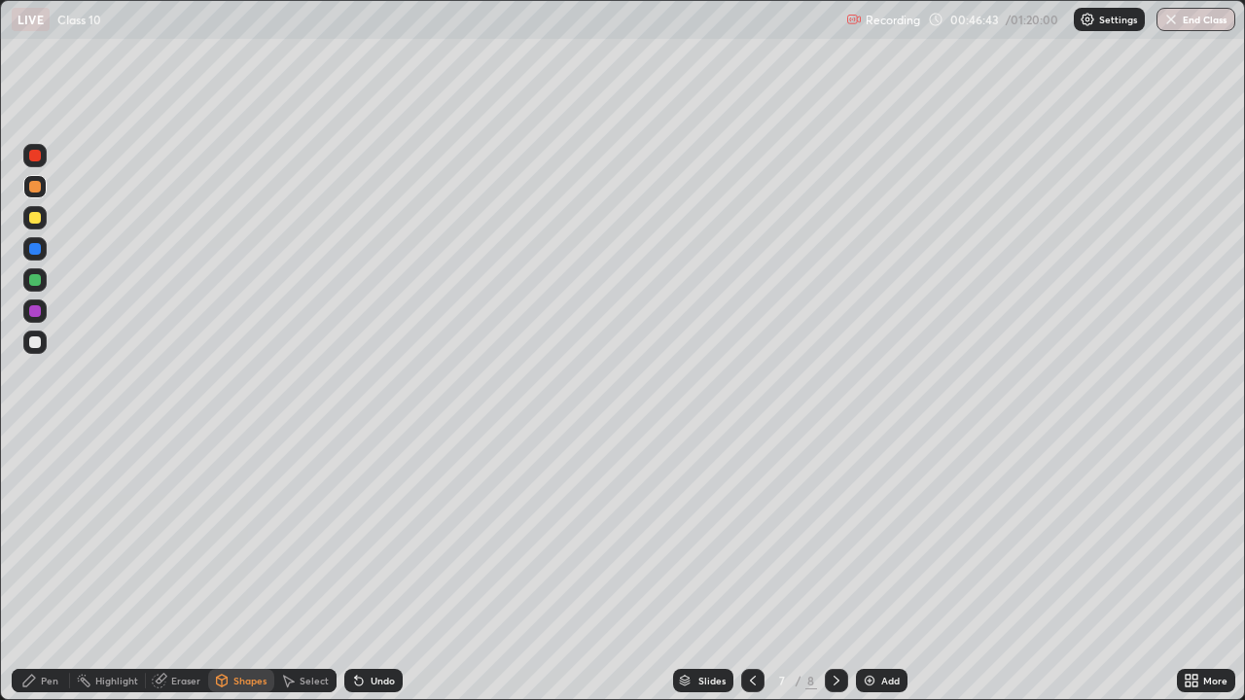
click at [44, 568] on div "Pen" at bounding box center [50, 681] width 18 height 10
click at [241, 568] on div "Shapes" at bounding box center [249, 681] width 33 height 10
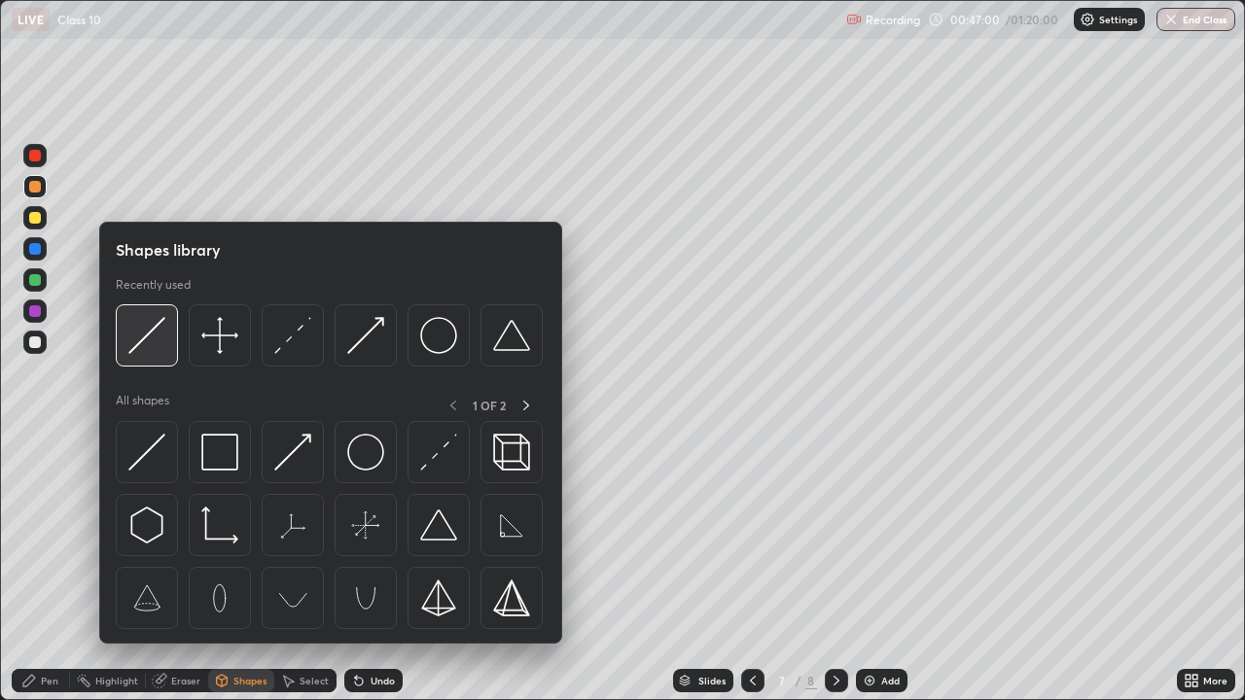
click at [153, 337] on img at bounding box center [146, 335] width 37 height 37
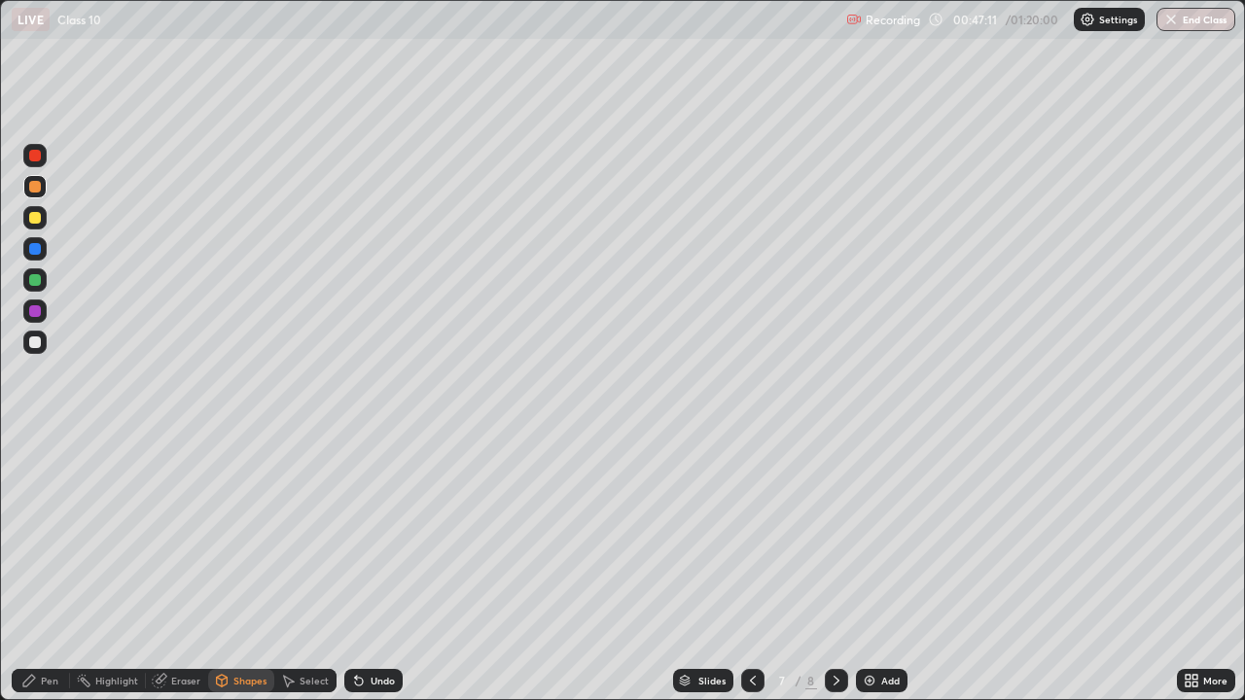
click at [54, 568] on div "Pen" at bounding box center [41, 680] width 58 height 23
click at [36, 275] on div at bounding box center [35, 280] width 12 height 12
click at [32, 310] on div at bounding box center [35, 311] width 12 height 12
click at [751, 568] on icon at bounding box center [753, 681] width 6 height 10
click at [750, 568] on icon at bounding box center [753, 681] width 16 height 16
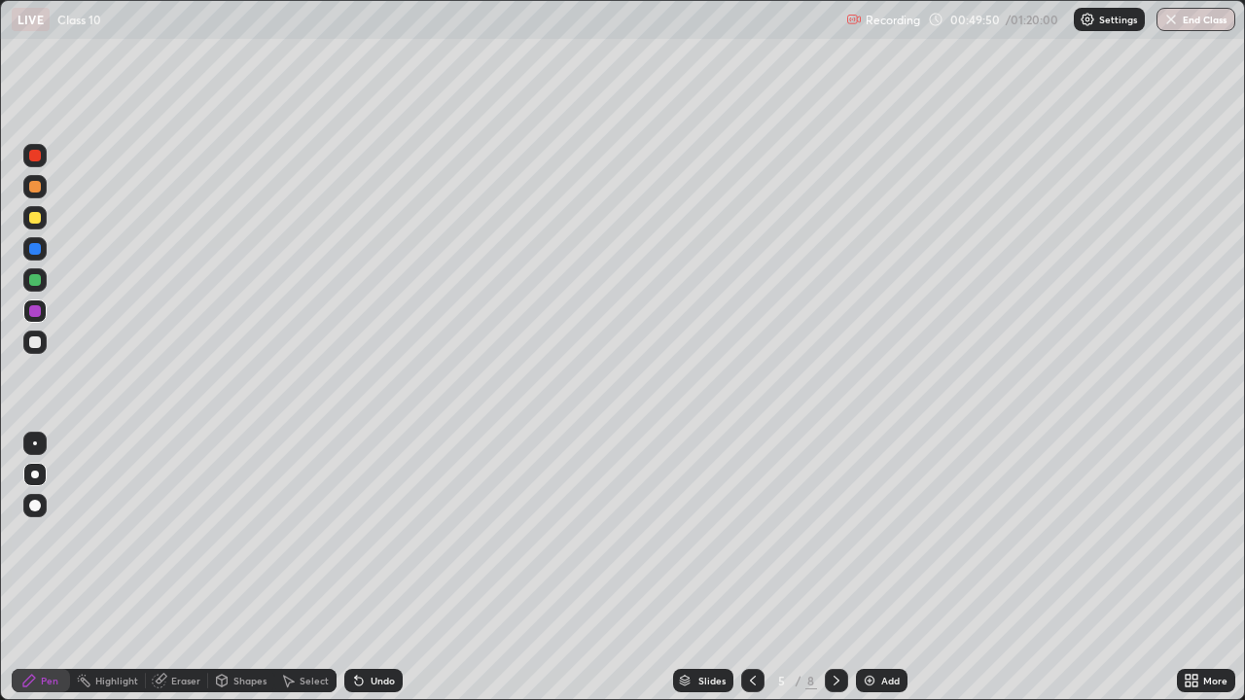
click at [751, 568] on icon at bounding box center [753, 681] width 16 height 16
click at [750, 568] on icon at bounding box center [753, 681] width 16 height 16
click at [832, 568] on icon at bounding box center [837, 681] width 16 height 16
click at [831, 568] on icon at bounding box center [837, 681] width 16 height 16
click at [833, 568] on icon at bounding box center [836, 681] width 6 height 10
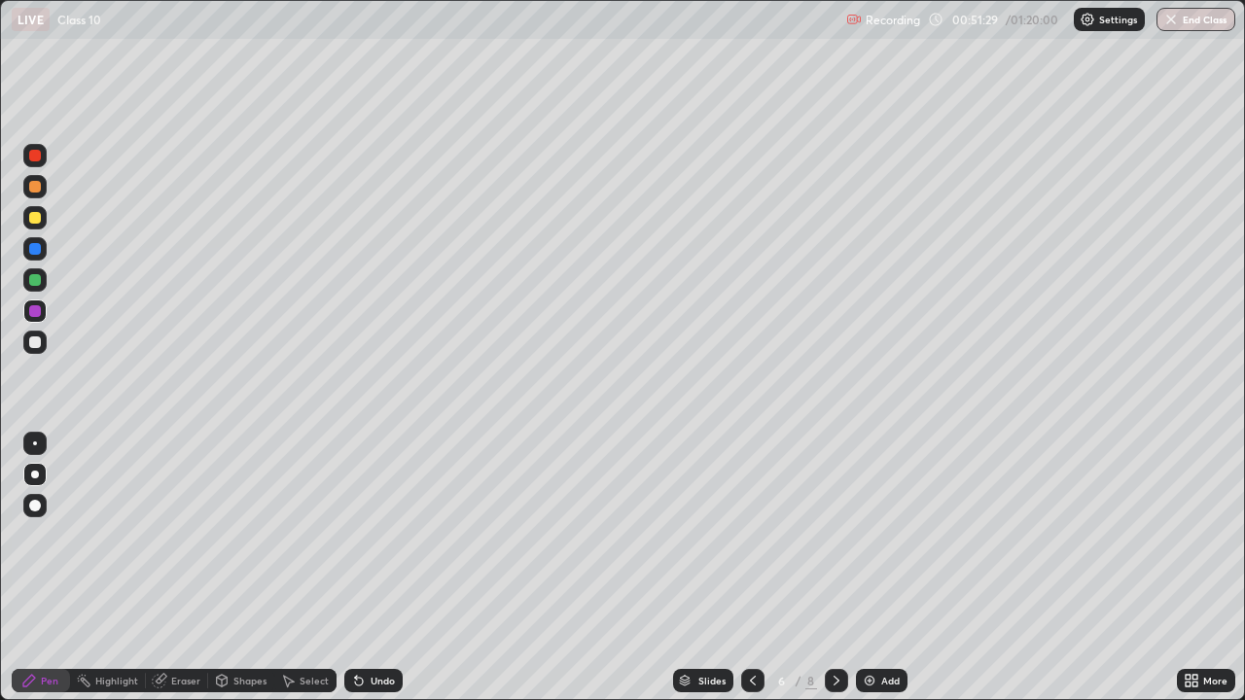
click at [834, 568] on icon at bounding box center [836, 681] width 6 height 10
click at [750, 568] on div at bounding box center [752, 680] width 23 height 23
click at [749, 568] on div at bounding box center [752, 680] width 23 height 23
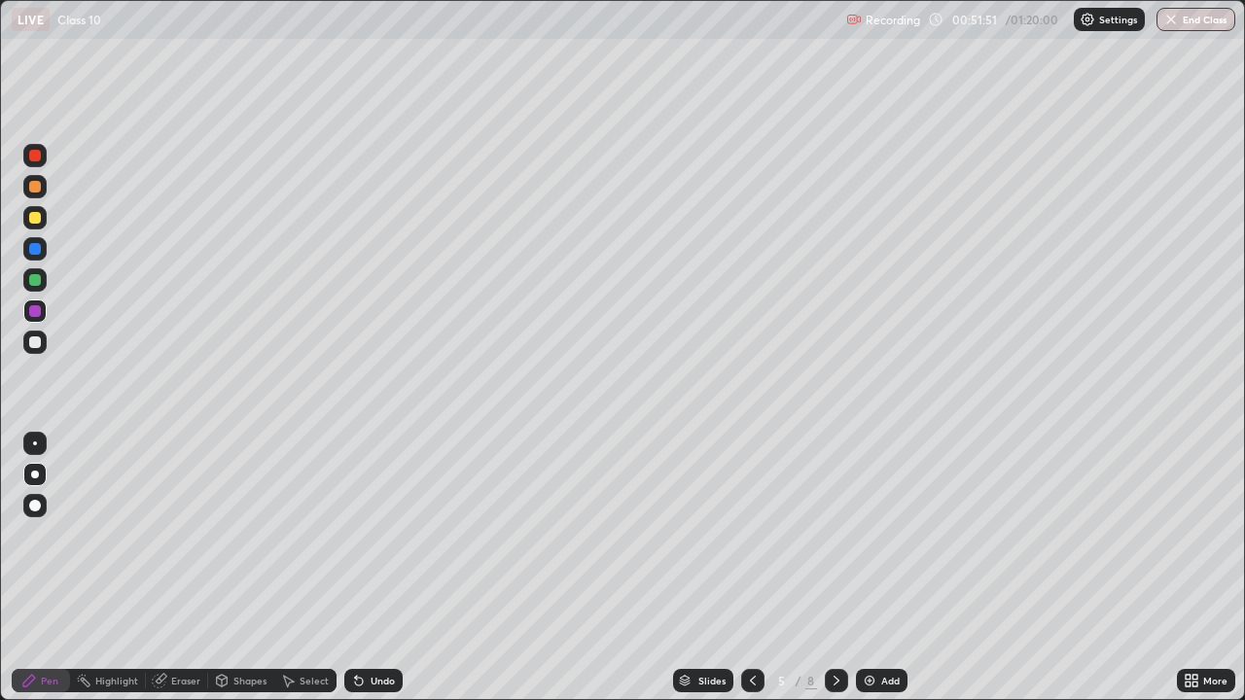
click at [751, 568] on icon at bounding box center [753, 681] width 16 height 16
click at [831, 568] on icon at bounding box center [837, 681] width 16 height 16
click at [750, 568] on icon at bounding box center [753, 681] width 6 height 10
click at [748, 568] on icon at bounding box center [753, 681] width 16 height 16
click at [834, 568] on icon at bounding box center [837, 681] width 16 height 16
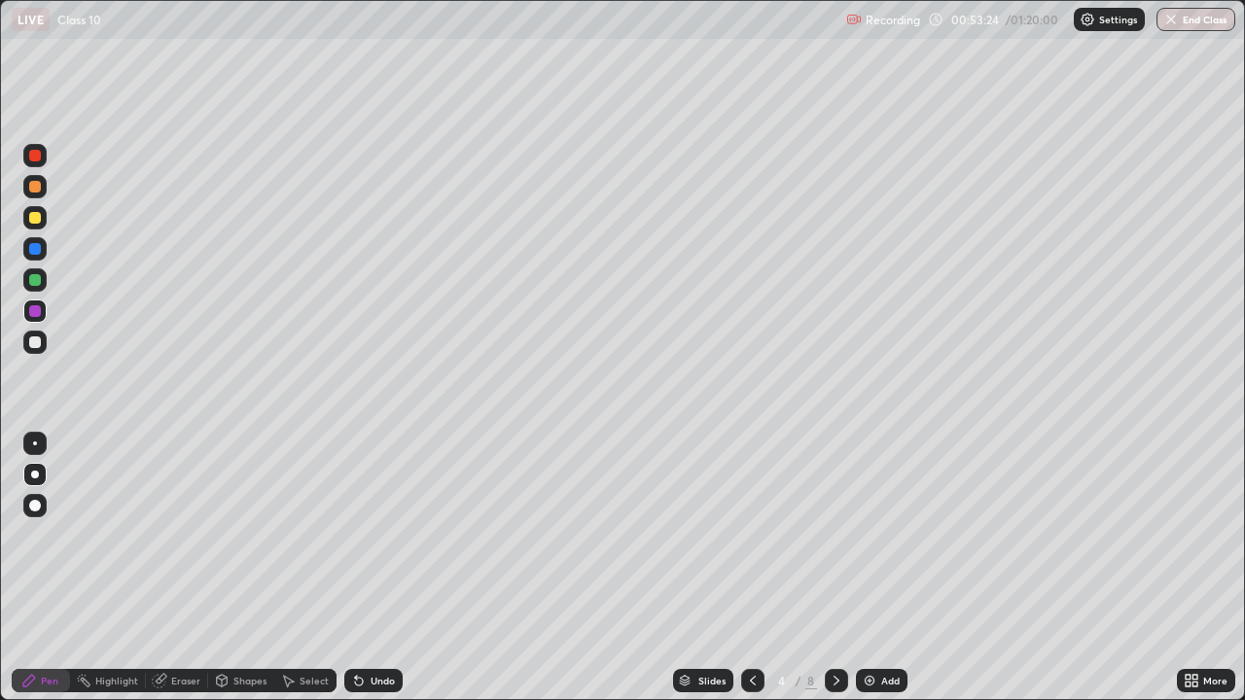
click at [834, 568] on icon at bounding box center [837, 681] width 16 height 16
click at [832, 568] on icon at bounding box center [837, 681] width 16 height 16
click at [833, 568] on icon at bounding box center [836, 681] width 6 height 10
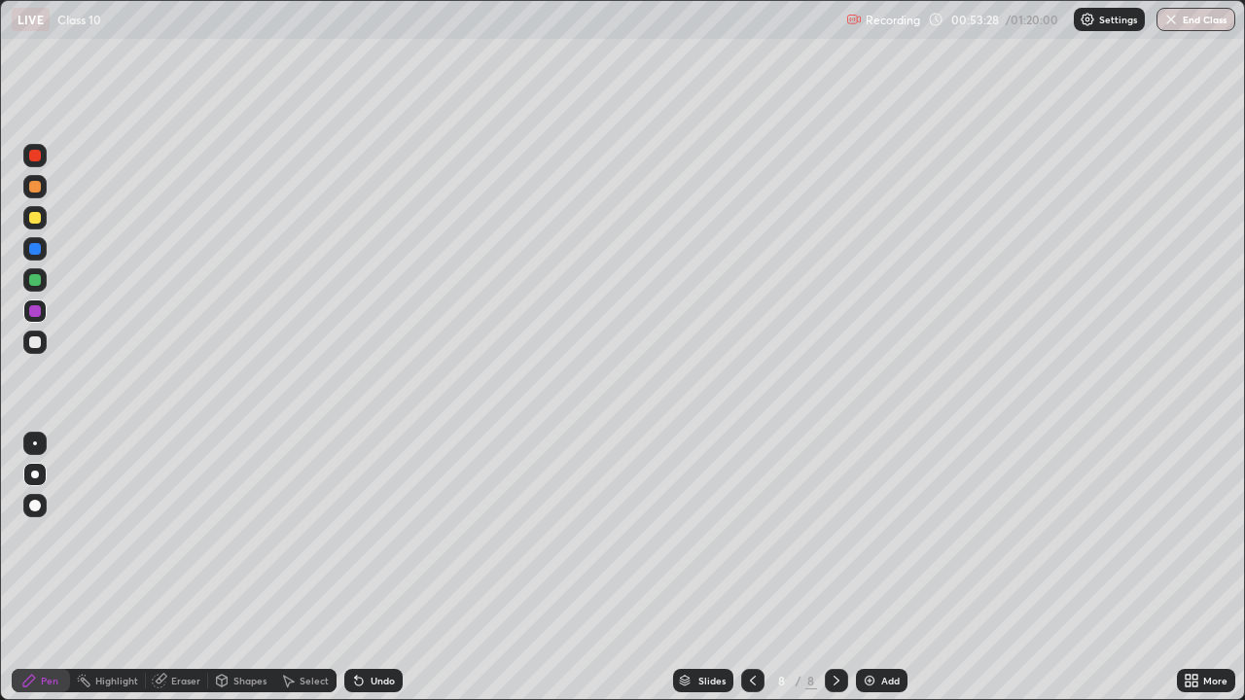
click at [754, 568] on icon at bounding box center [753, 681] width 16 height 16
click at [829, 568] on div at bounding box center [836, 680] width 23 height 23
click at [751, 568] on icon at bounding box center [753, 681] width 16 height 16
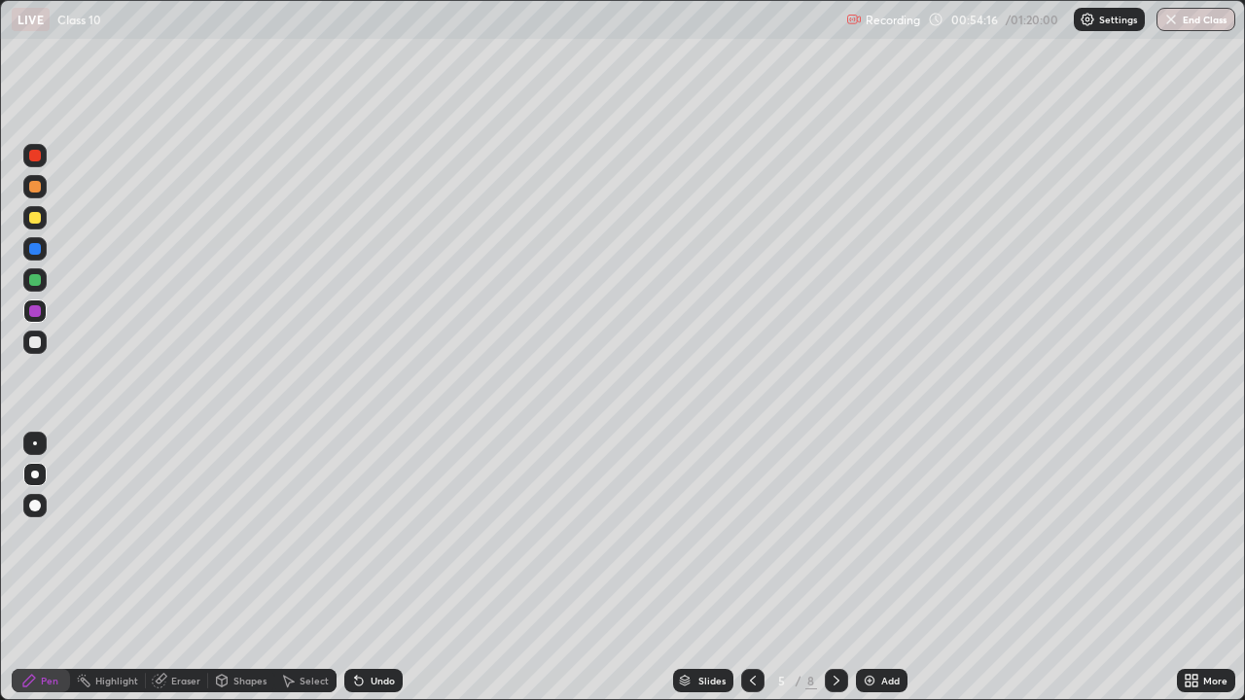
click at [836, 568] on icon at bounding box center [837, 681] width 16 height 16
click at [837, 568] on icon at bounding box center [837, 681] width 16 height 16
click at [831, 568] on icon at bounding box center [837, 681] width 16 height 16
click at [694, 568] on div "Slides" at bounding box center [703, 680] width 60 height 23
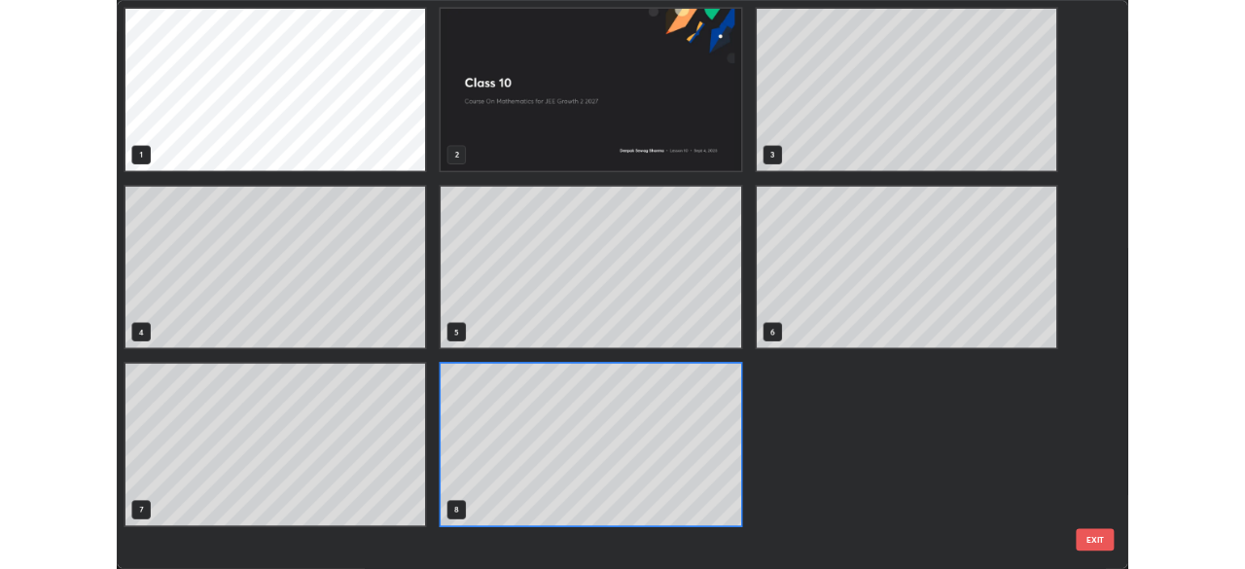
scroll to position [692, 1233]
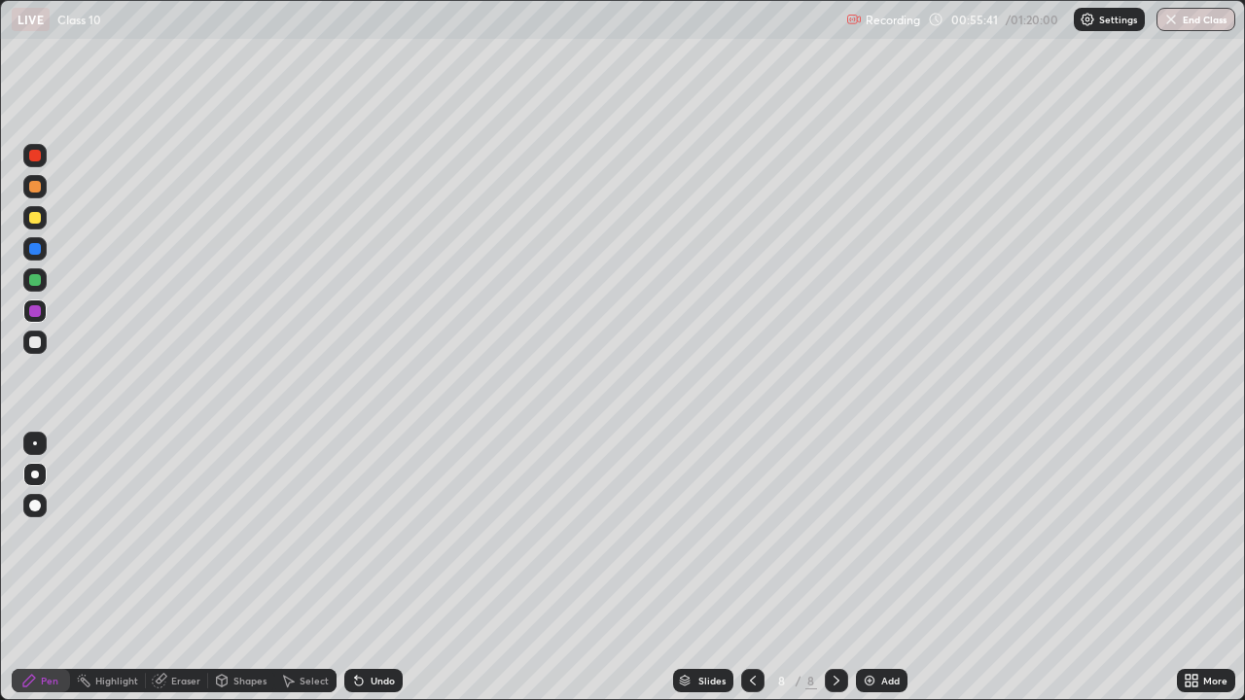
click at [751, 568] on icon at bounding box center [753, 681] width 16 height 16
click at [750, 568] on icon at bounding box center [753, 681] width 16 height 16
click at [747, 568] on icon at bounding box center [753, 681] width 16 height 16
click at [835, 568] on icon at bounding box center [837, 681] width 16 height 16
click at [829, 568] on icon at bounding box center [837, 681] width 16 height 16
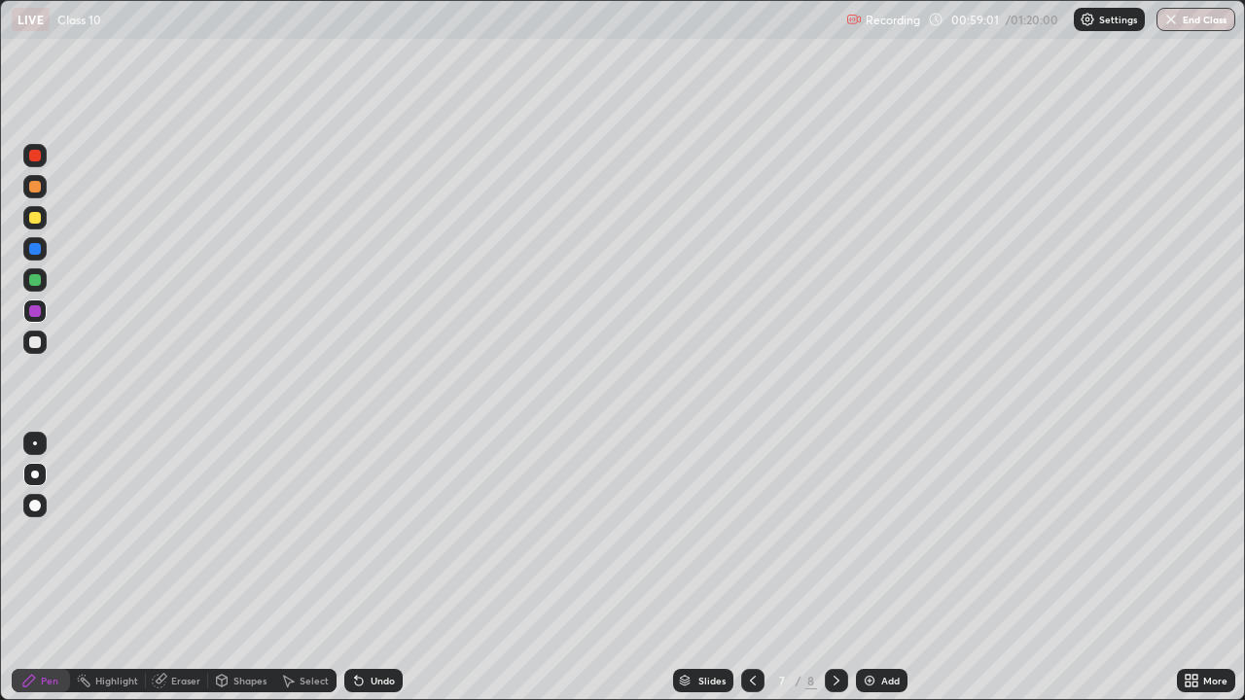
click at [29, 345] on div at bounding box center [35, 342] width 12 height 12
click at [833, 568] on icon at bounding box center [837, 681] width 16 height 16
click at [834, 568] on icon at bounding box center [837, 681] width 16 height 16
click at [871, 568] on img at bounding box center [870, 681] width 16 height 16
click at [37, 219] on div at bounding box center [35, 218] width 12 height 12
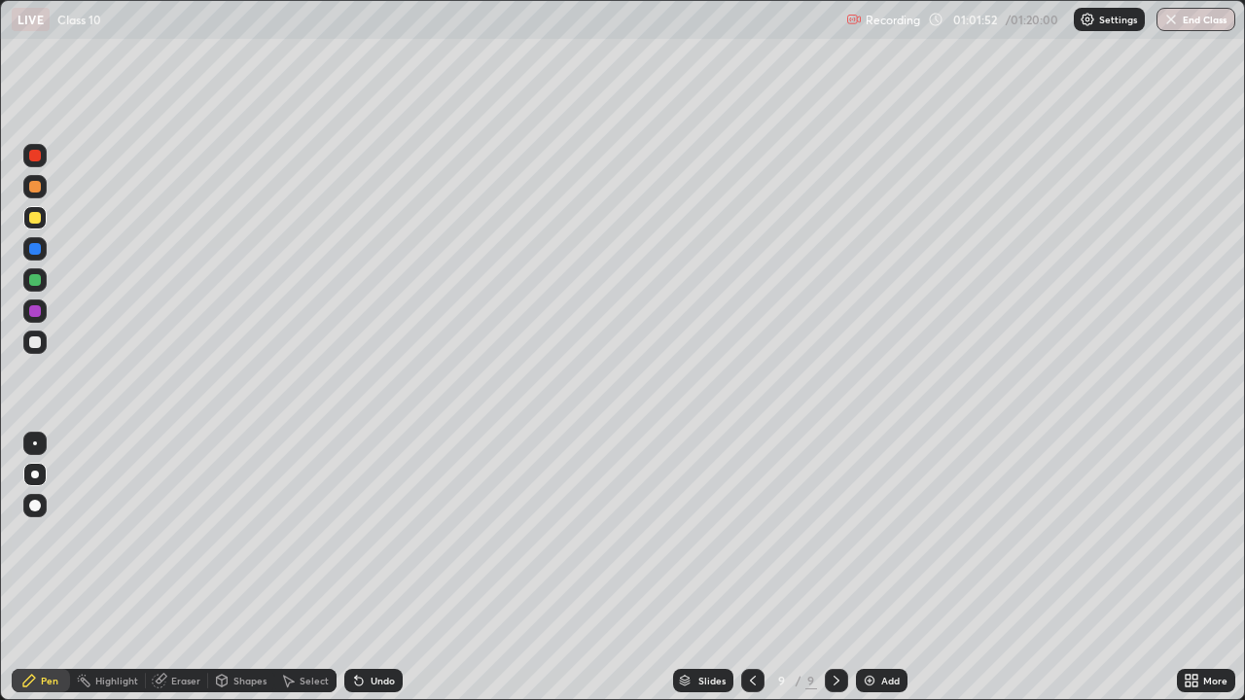
click at [44, 343] on div at bounding box center [34, 342] width 23 height 23
click at [867, 568] on img at bounding box center [870, 681] width 16 height 16
click at [35, 221] on div at bounding box center [35, 218] width 12 height 12
click at [32, 285] on div at bounding box center [35, 280] width 12 height 12
click at [36, 344] on div at bounding box center [35, 342] width 12 height 12
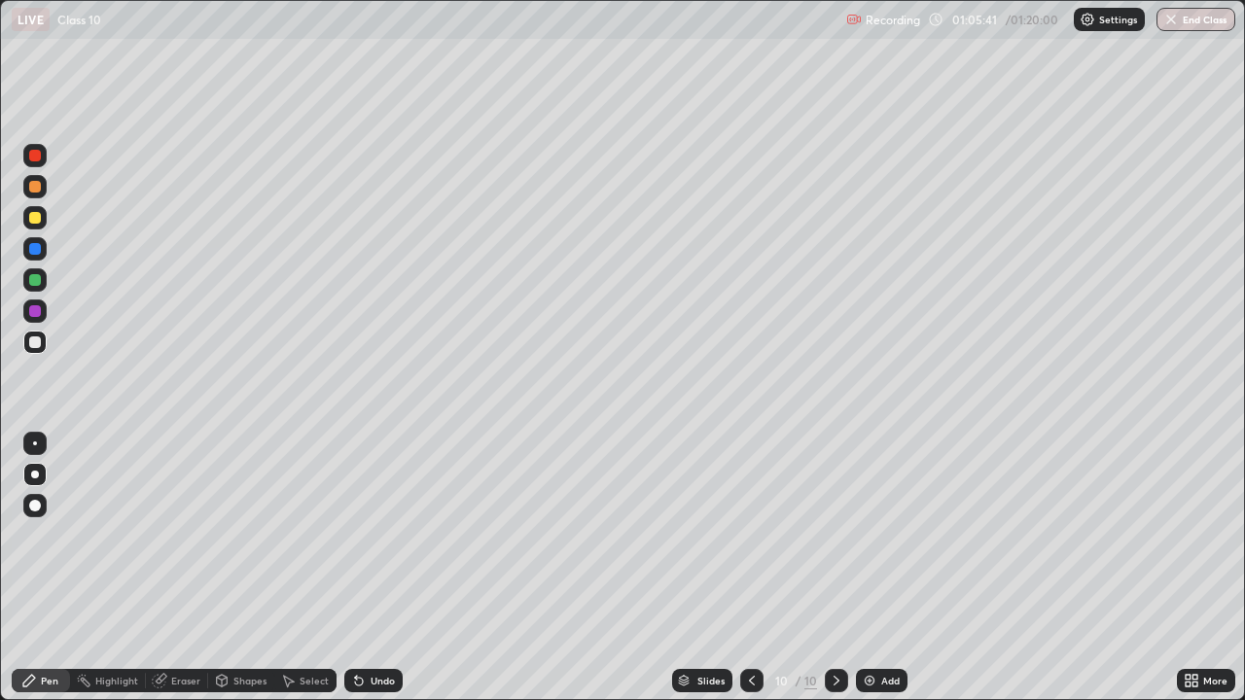
click at [36, 218] on div at bounding box center [35, 218] width 12 height 12
click at [33, 310] on div at bounding box center [35, 311] width 12 height 12
click at [750, 568] on icon at bounding box center [752, 681] width 16 height 16
click at [834, 568] on icon at bounding box center [837, 681] width 16 height 16
click at [750, 568] on icon at bounding box center [752, 681] width 16 height 16
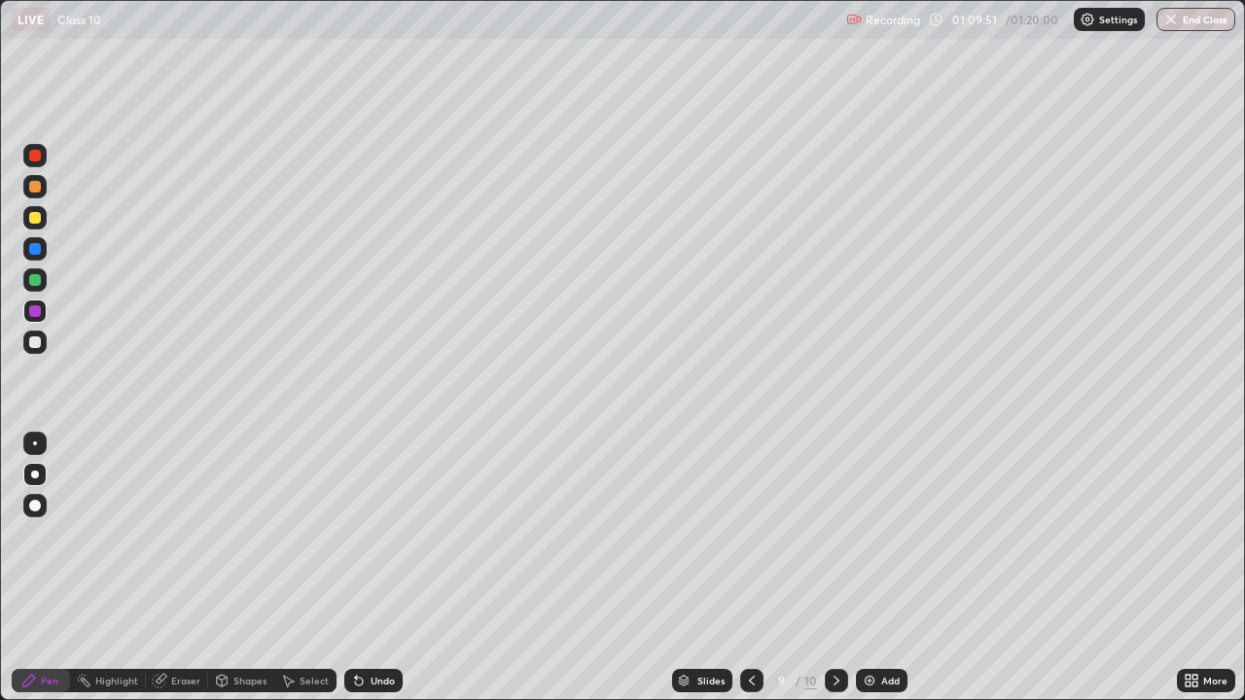
click at [834, 568] on icon at bounding box center [837, 681] width 16 height 16
click at [749, 568] on icon at bounding box center [752, 681] width 6 height 10
click at [834, 568] on icon at bounding box center [837, 681] width 16 height 16
click at [753, 568] on icon at bounding box center [752, 681] width 16 height 16
click at [834, 568] on icon at bounding box center [837, 681] width 16 height 16
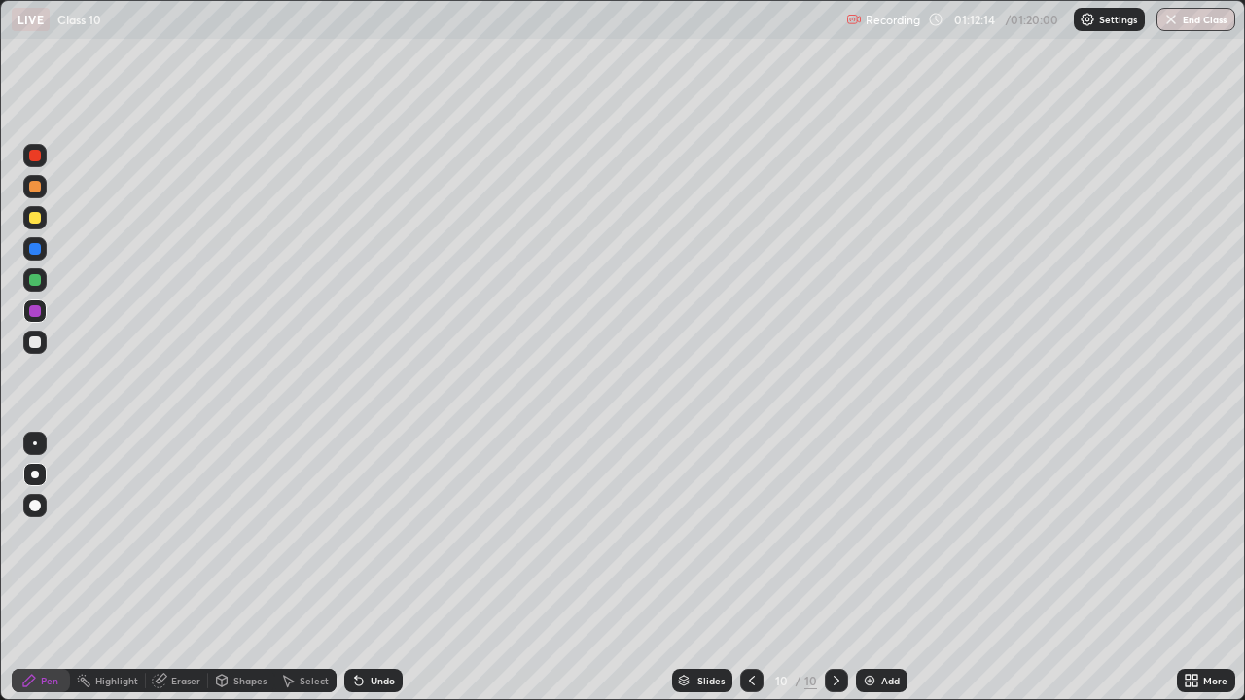
click at [833, 568] on icon at bounding box center [836, 681] width 6 height 10
click at [872, 568] on img at bounding box center [870, 681] width 16 height 16
click at [32, 187] on div at bounding box center [35, 187] width 12 height 12
click at [743, 568] on div at bounding box center [752, 680] width 23 height 23
click at [748, 568] on icon at bounding box center [753, 681] width 16 height 16
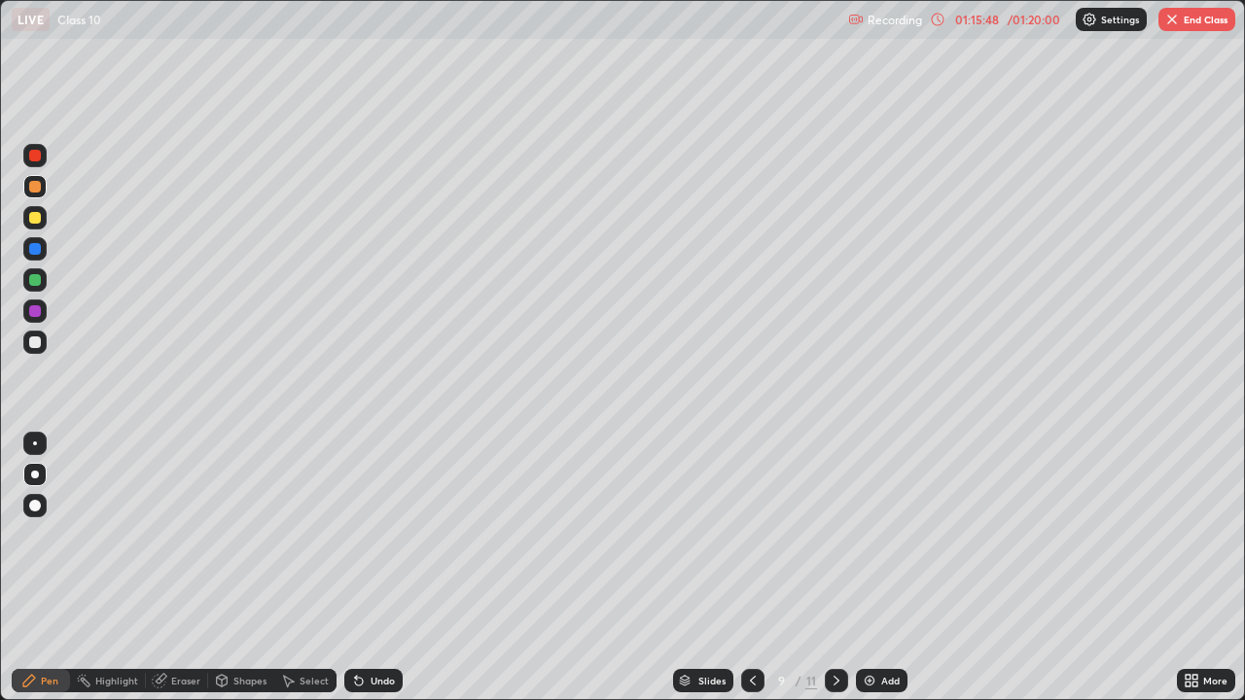
click at [831, 568] on icon at bounding box center [837, 681] width 16 height 16
click at [1194, 568] on icon at bounding box center [1194, 677] width 5 height 5
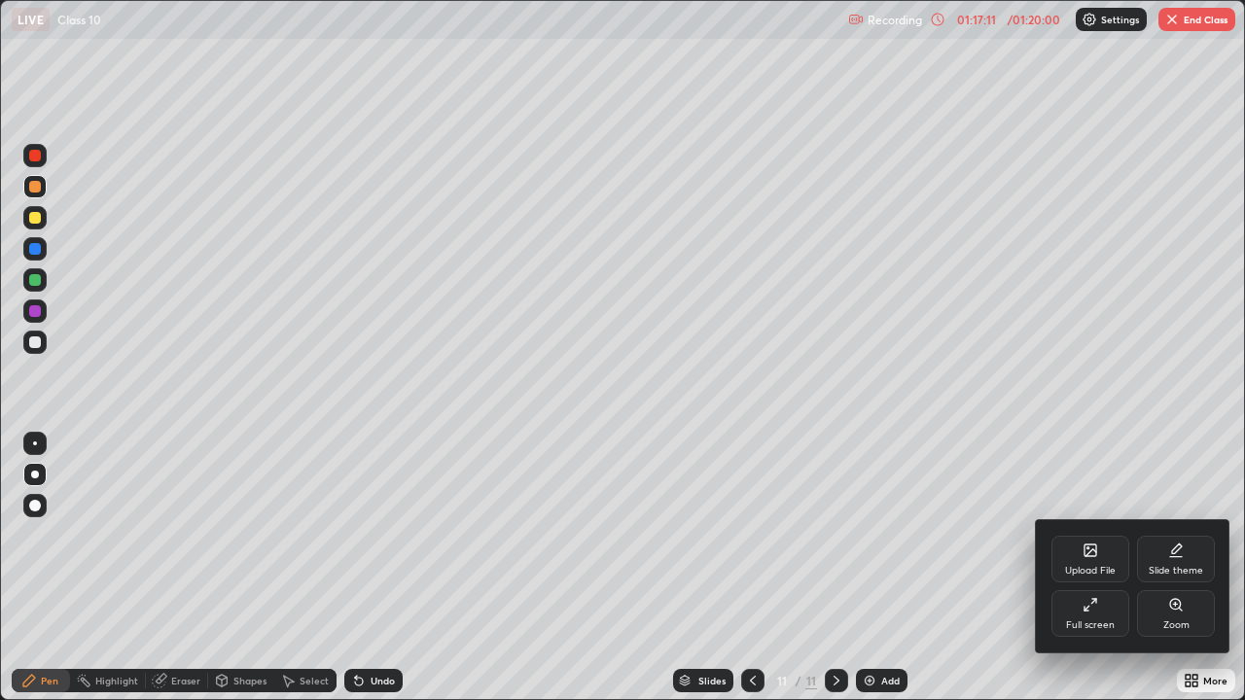
click at [1080, 568] on div "Full screen" at bounding box center [1090, 625] width 49 height 10
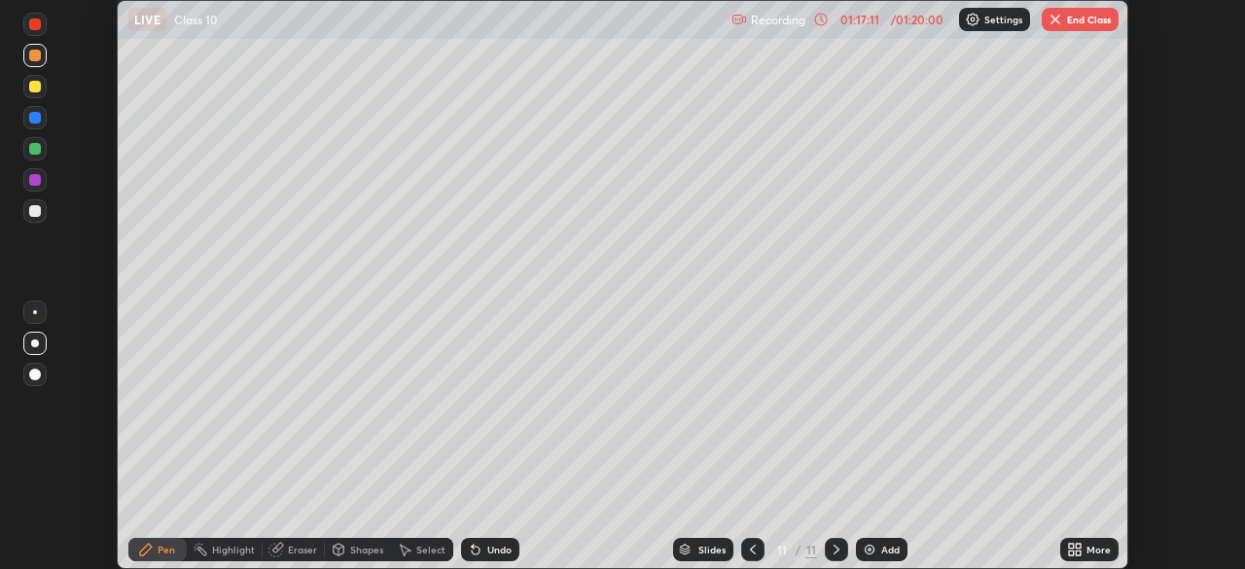
scroll to position [96680, 96004]
click at [1071, 16] on button "End Class" at bounding box center [1080, 19] width 77 height 23
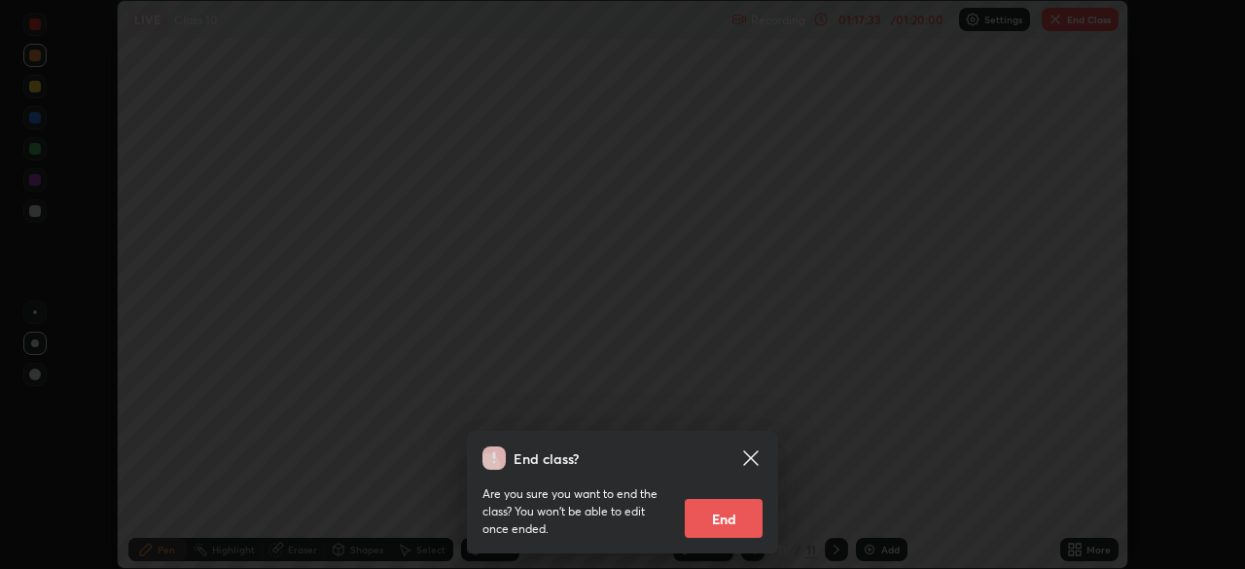
click at [719, 514] on button "End" at bounding box center [724, 518] width 78 height 39
